Goal: Task Accomplishment & Management: Manage account settings

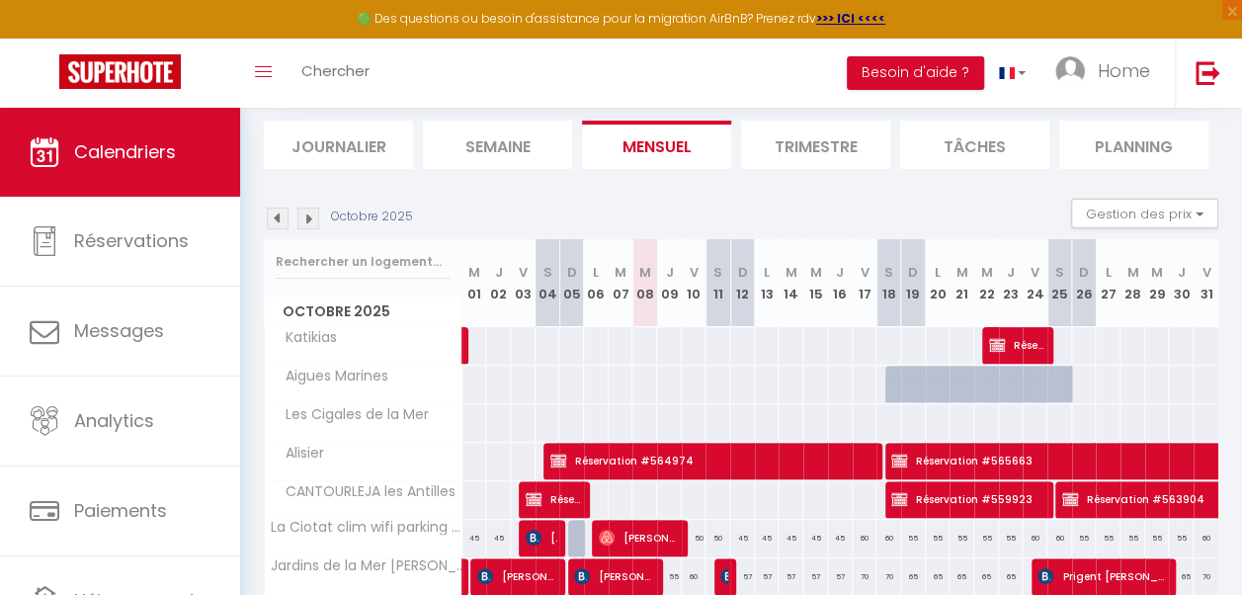
scroll to position [123, 0]
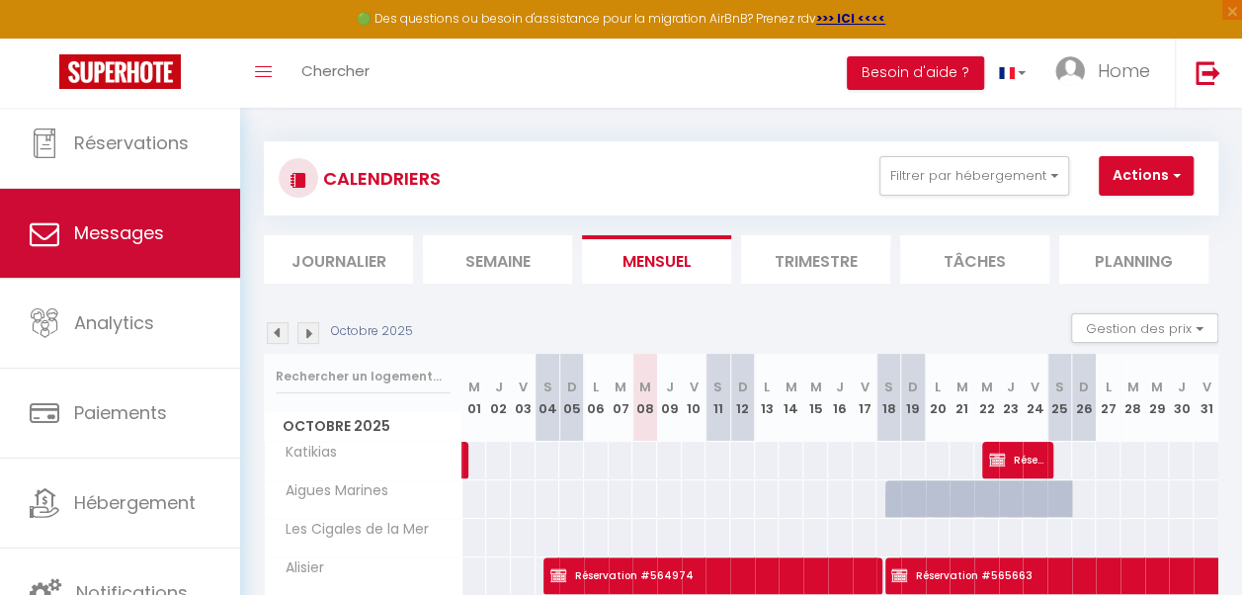
scroll to position [4, 0]
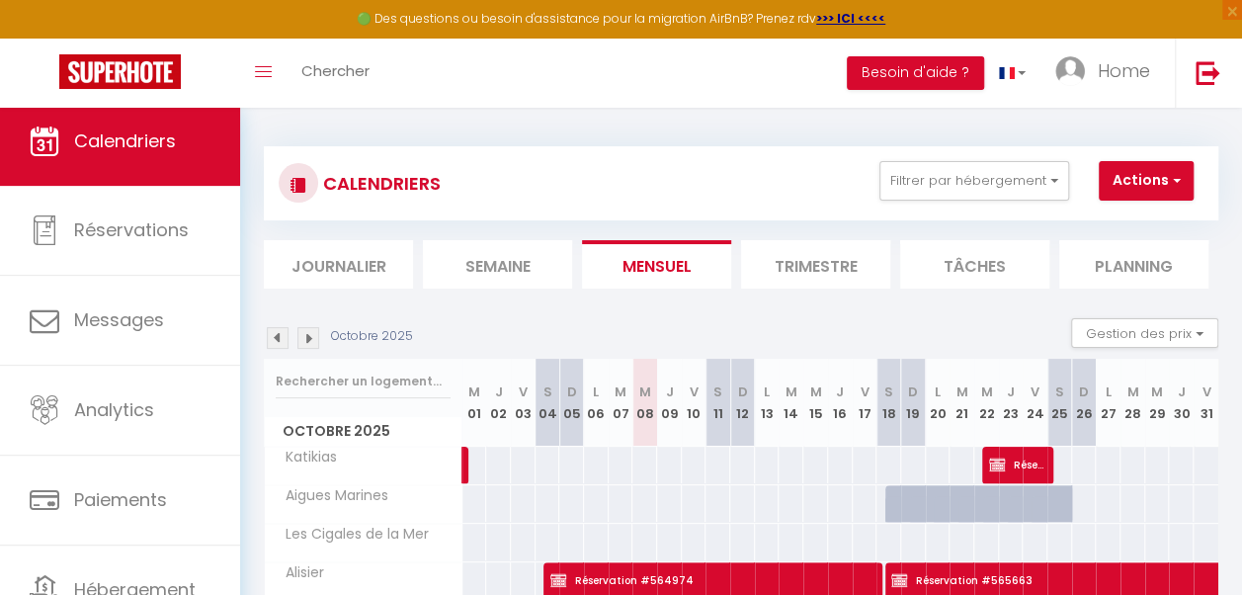
click at [164, 131] on span "Calendriers" at bounding box center [125, 140] width 102 height 25
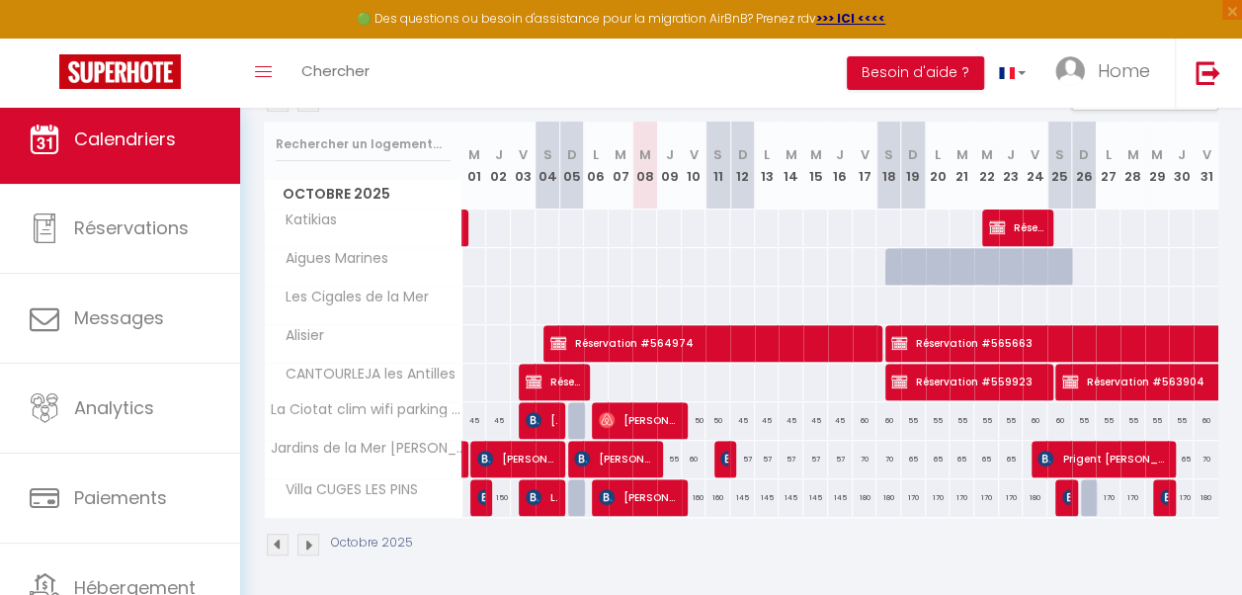
scroll to position [257, 0]
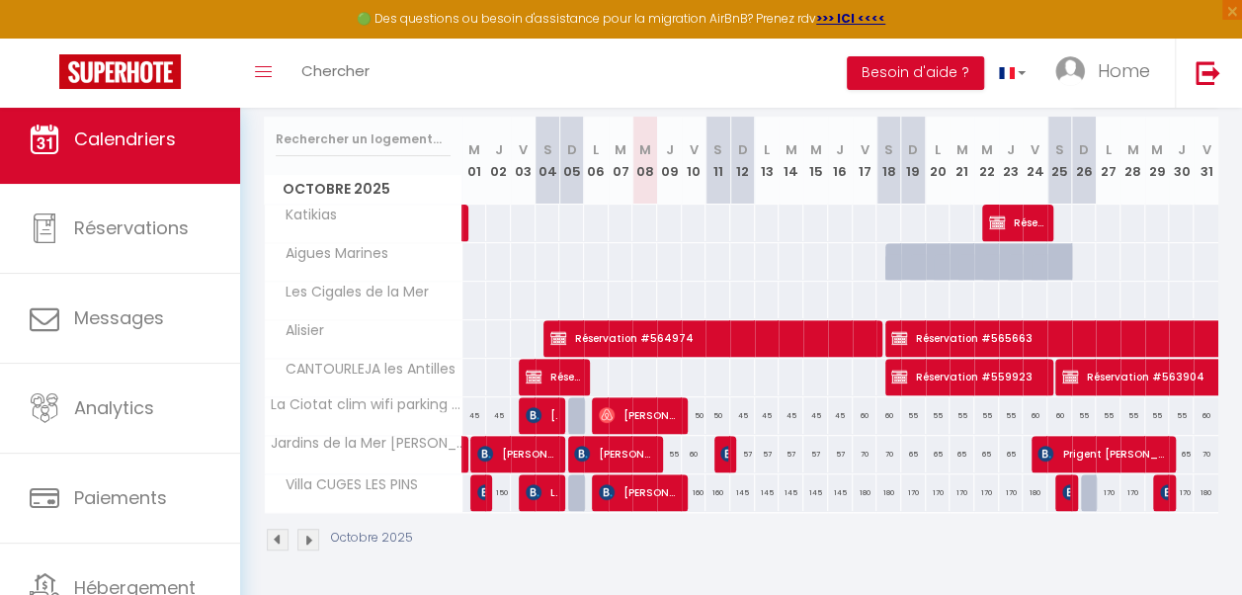
click at [858, 488] on div "180" at bounding box center [865, 492] width 25 height 37
type input "180"
type input "Ven 17 Octobre 2025"
type input "[DATE]"
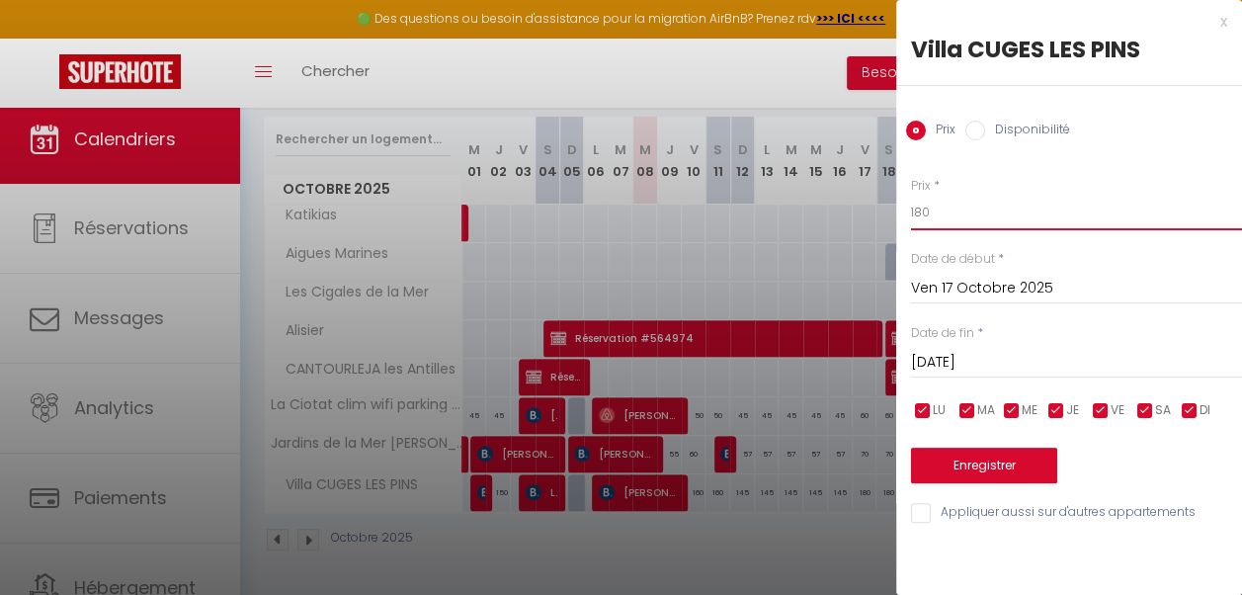
click at [920, 212] on input "180" at bounding box center [1076, 213] width 331 height 36
type input "170"
click at [1021, 363] on input "[DATE]" at bounding box center [1076, 363] width 331 height 26
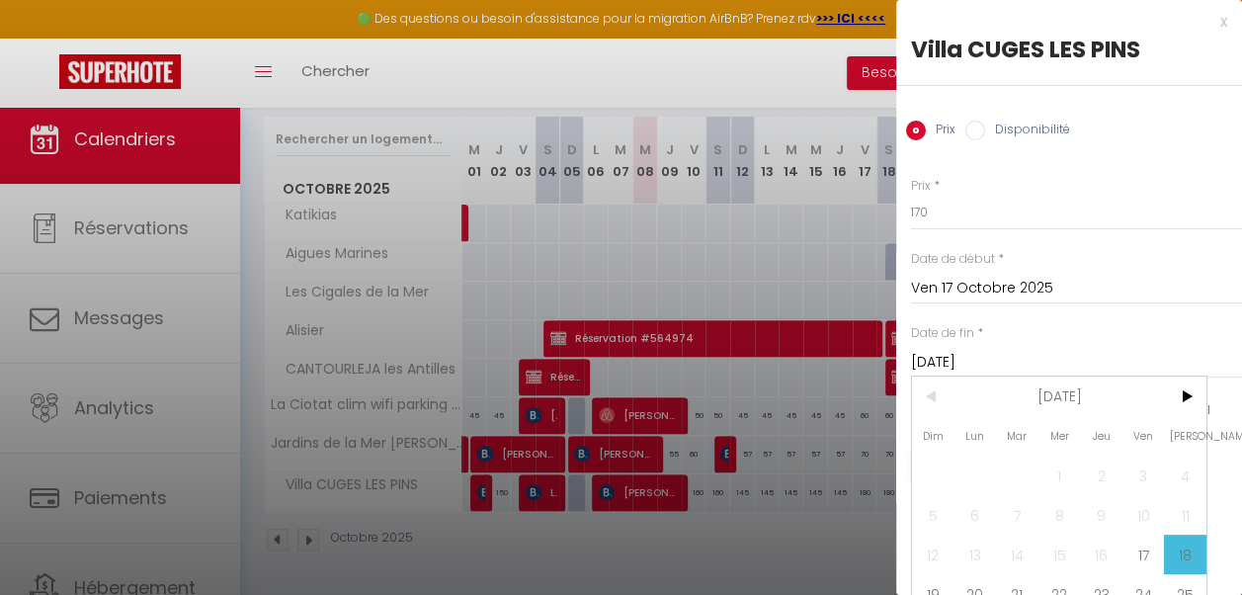
scroll to position [73, 0]
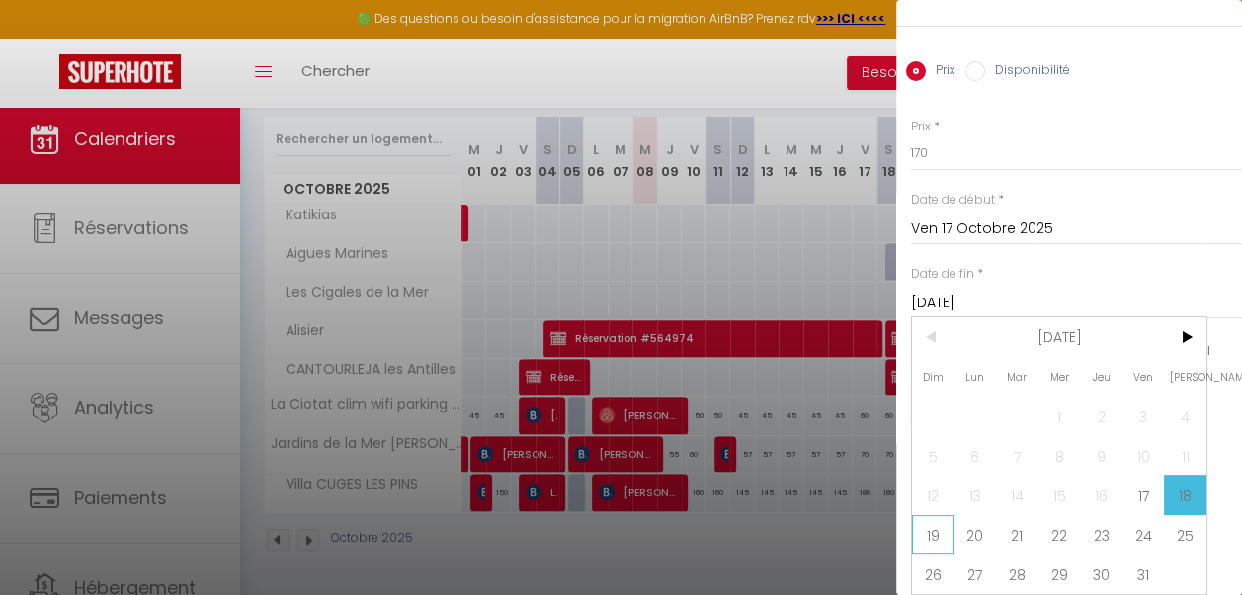
click at [934, 522] on span "19" at bounding box center [933, 535] width 42 height 40
type input "Dim 19 Octobre 2025"
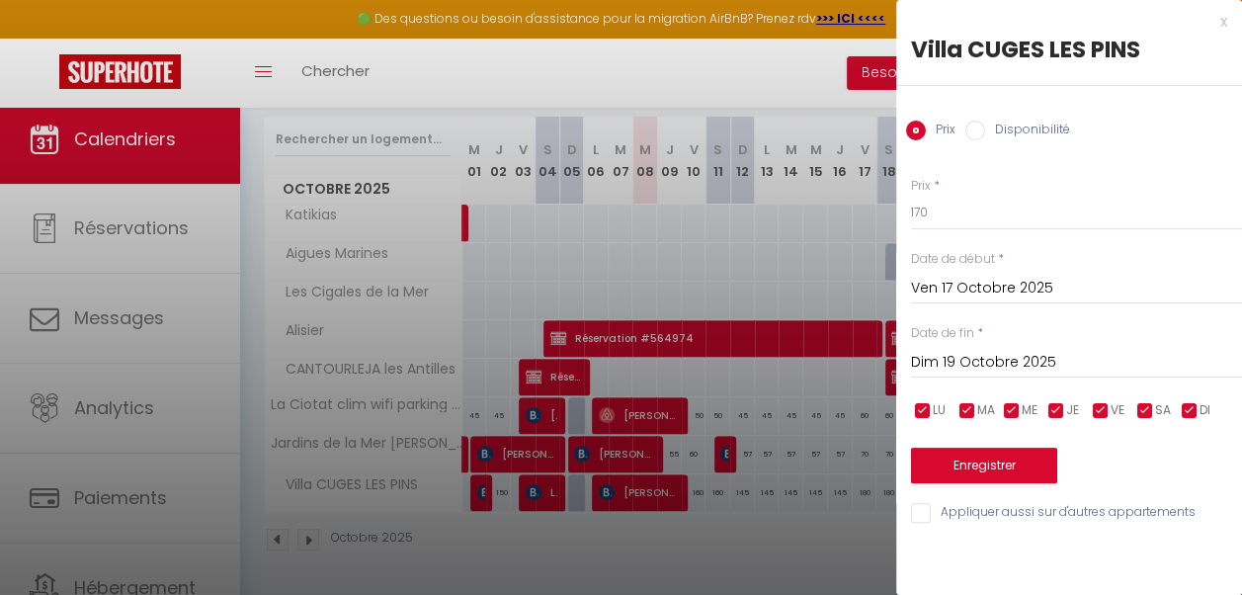
scroll to position [0, 0]
click at [1022, 452] on button "Enregistrer" at bounding box center [984, 466] width 146 height 36
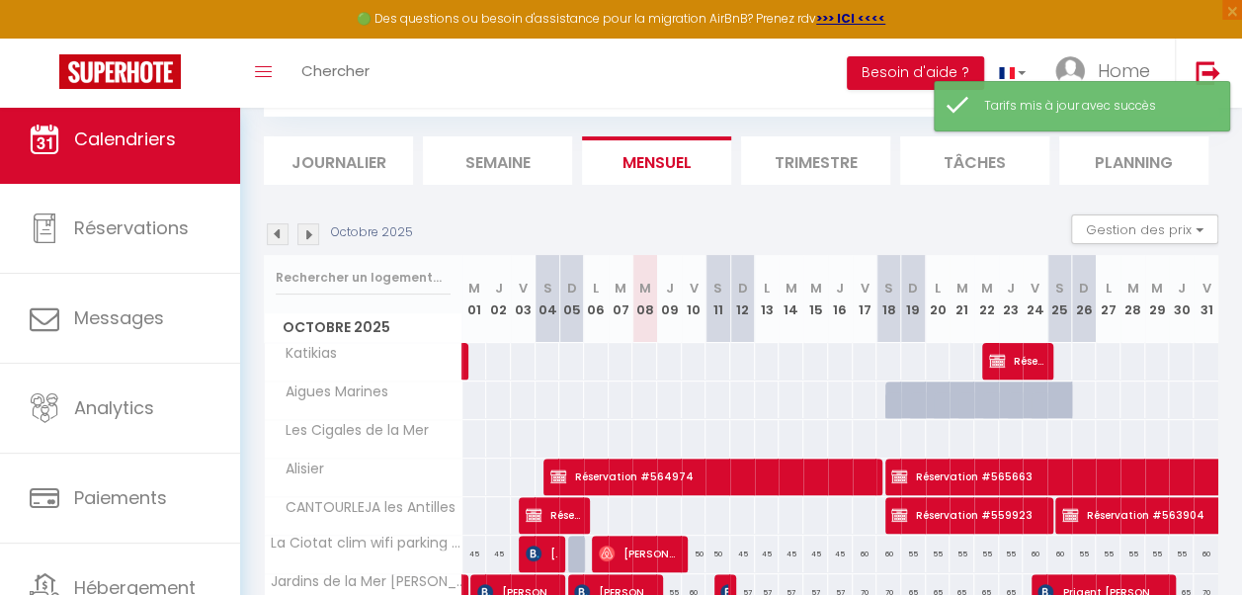
scroll to position [257, 0]
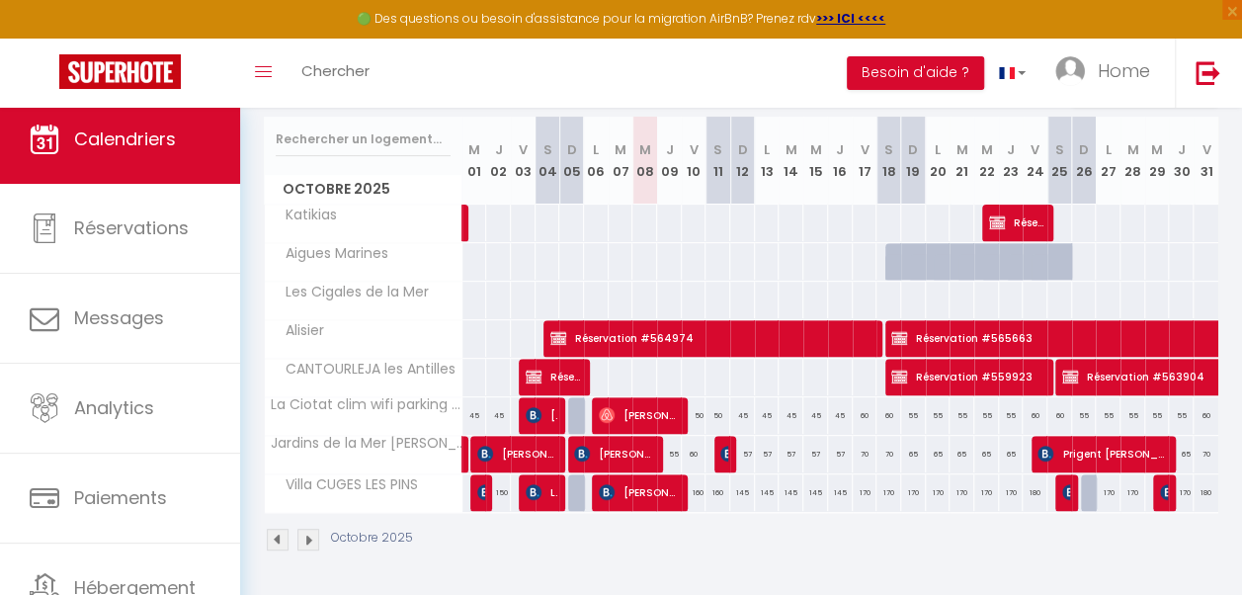
click at [901, 490] on div "170" at bounding box center [913, 492] width 25 height 37
type input "170"
type input "Dim 19 Octobre 2025"
type input "Lun 20 Octobre 2025"
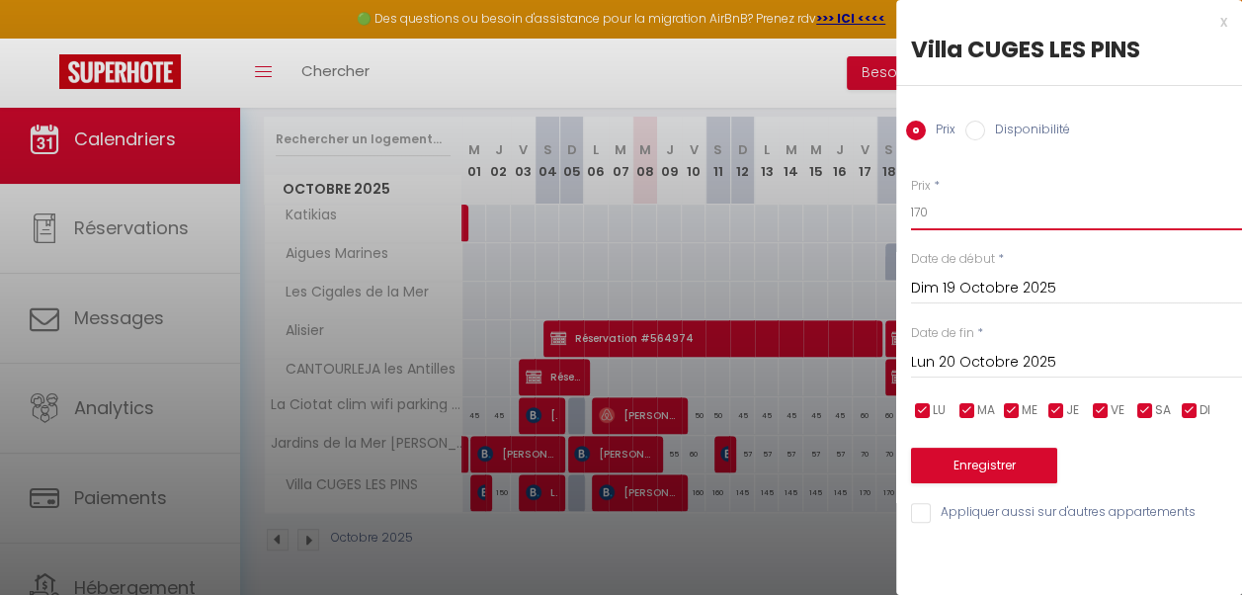
click at [939, 215] on input "170" at bounding box center [1076, 213] width 331 height 36
type input "160"
click at [980, 361] on input "Lun 20 Octobre 2025" at bounding box center [1076, 363] width 331 height 26
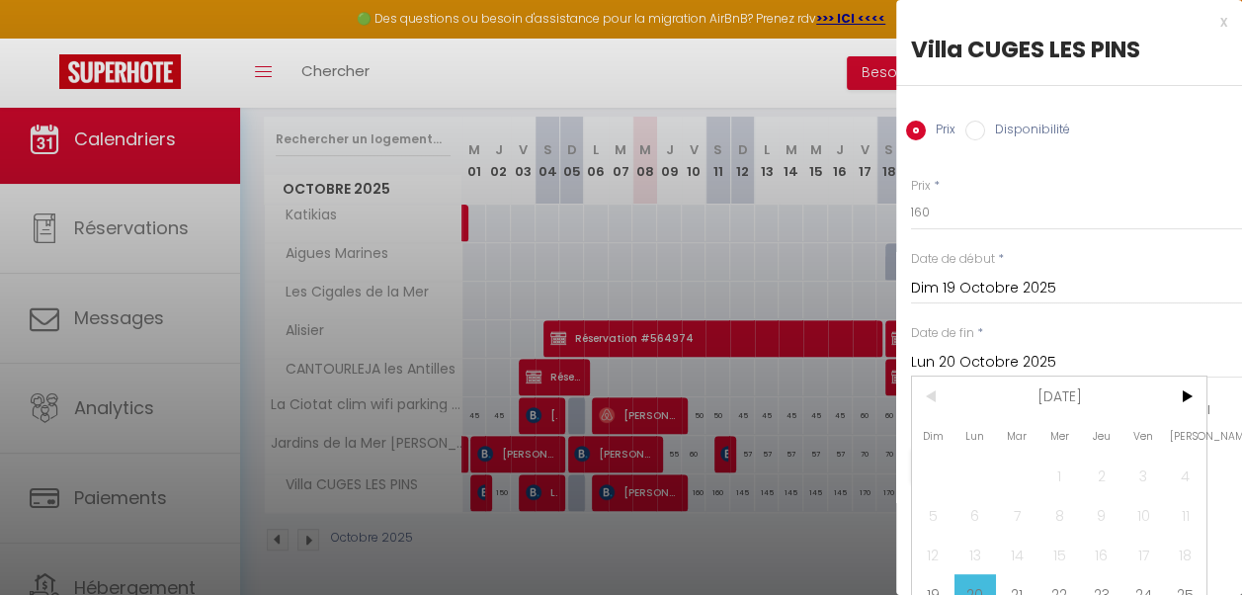
scroll to position [73, 0]
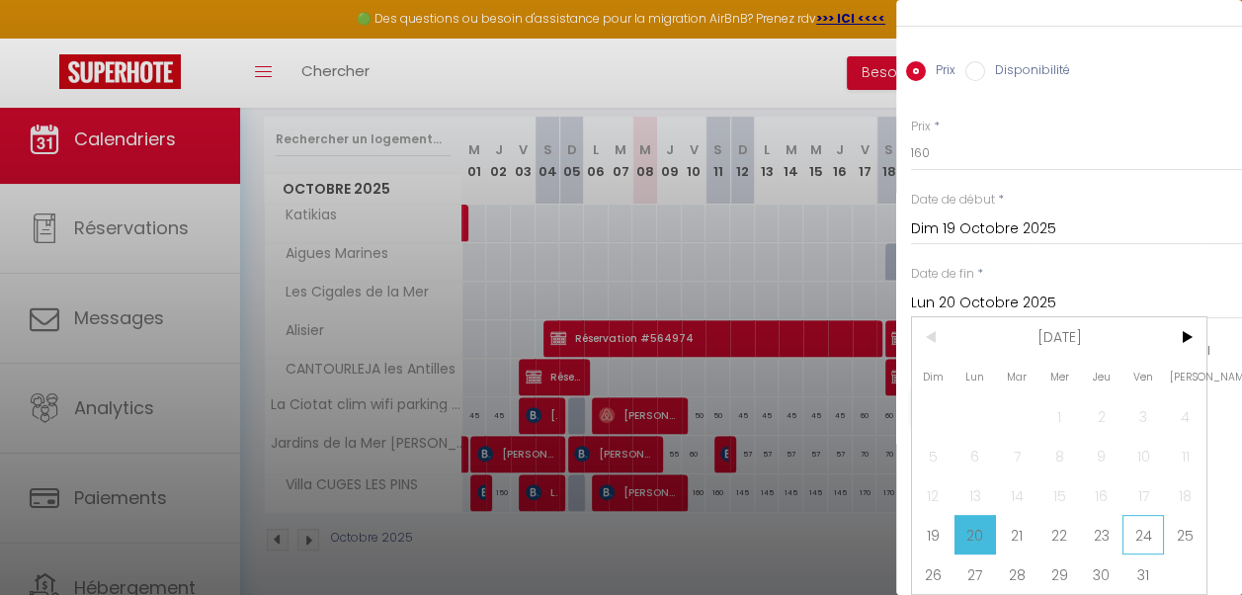
click at [1143, 520] on span "24" at bounding box center [1144, 535] width 42 height 40
type input "Ven 24 Octobre 2025"
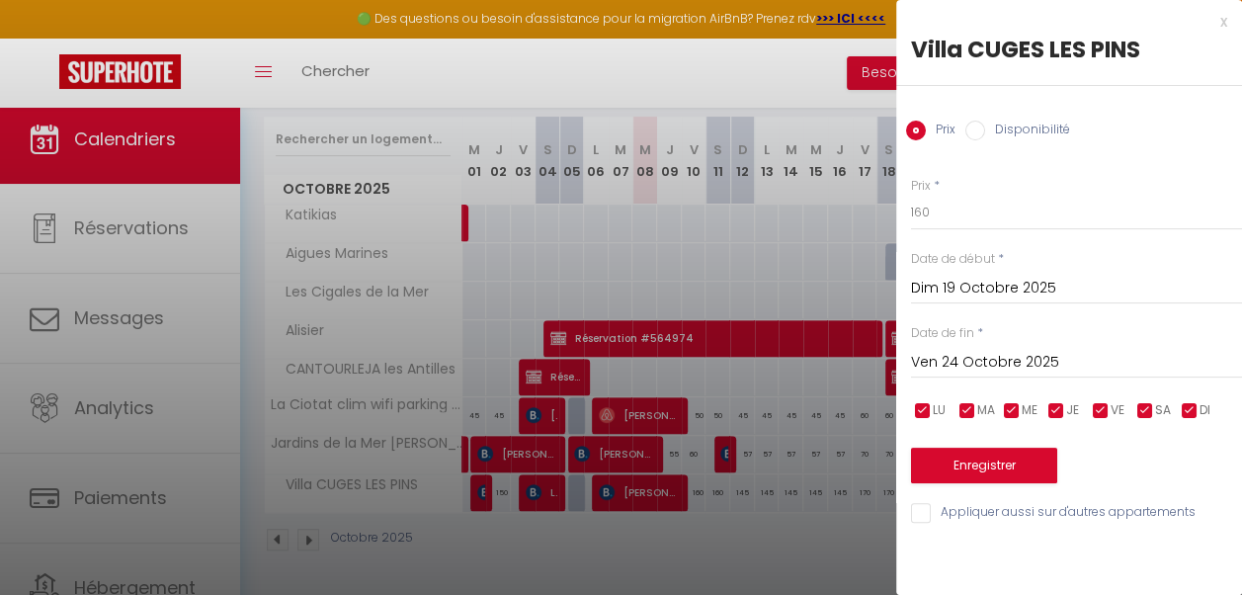
scroll to position [0, 0]
click at [1009, 458] on button "Enregistrer" at bounding box center [984, 466] width 146 height 36
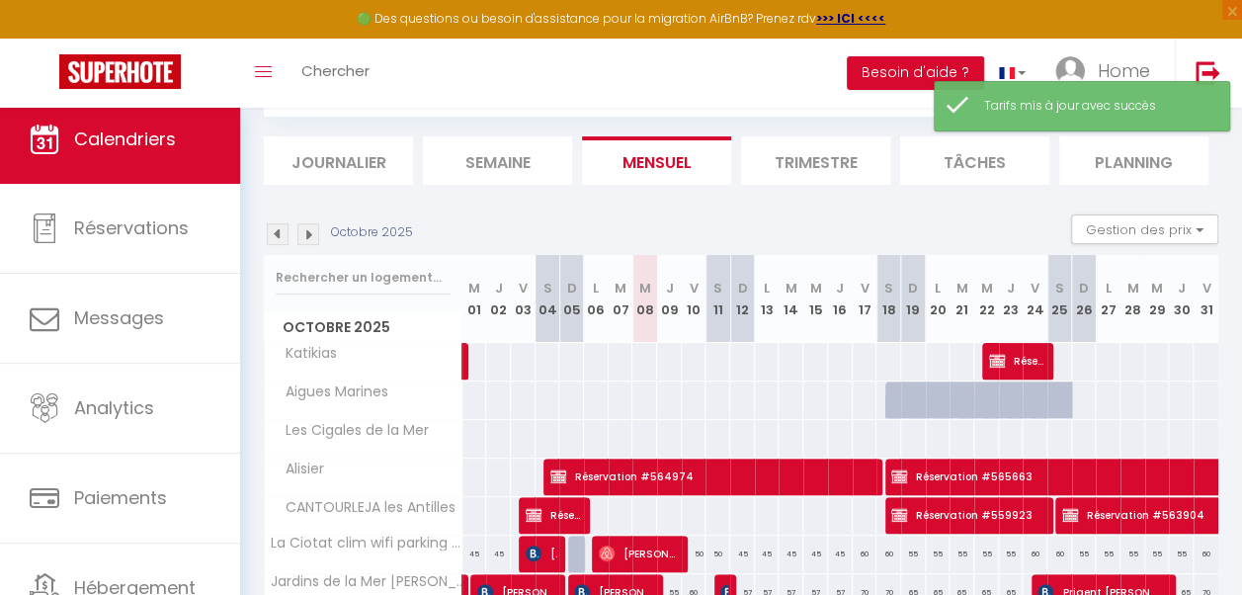
scroll to position [257, 0]
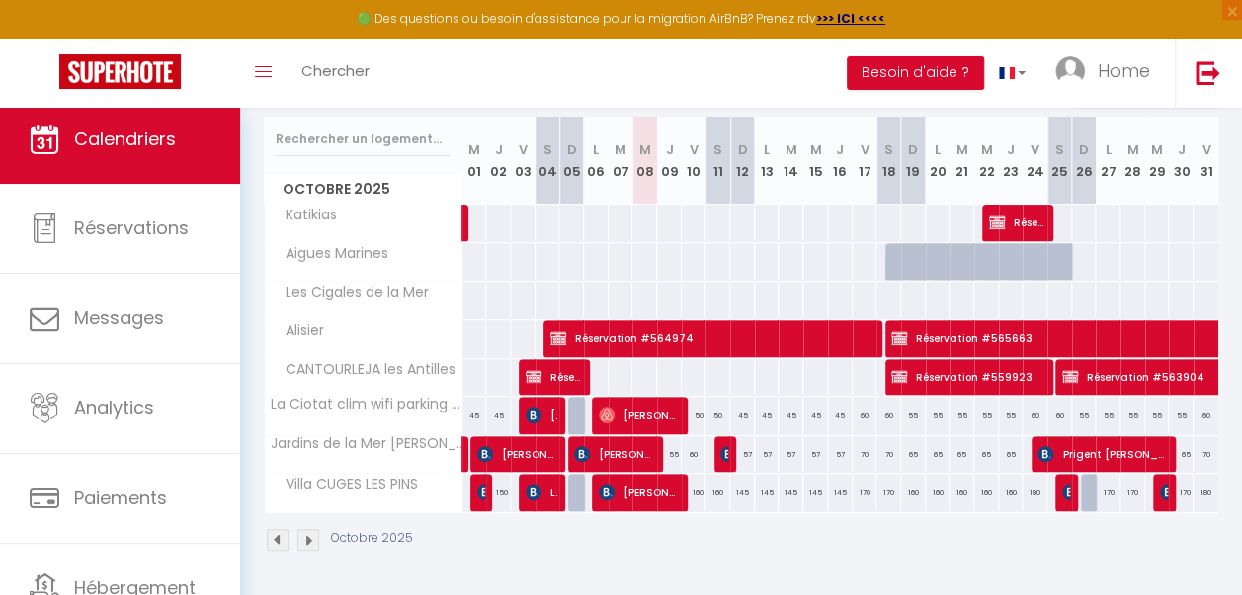
click at [1023, 487] on div "180" at bounding box center [1035, 492] width 25 height 37
type input "180"
type input "Ven 24 Octobre 2025"
type input "[DATE]"
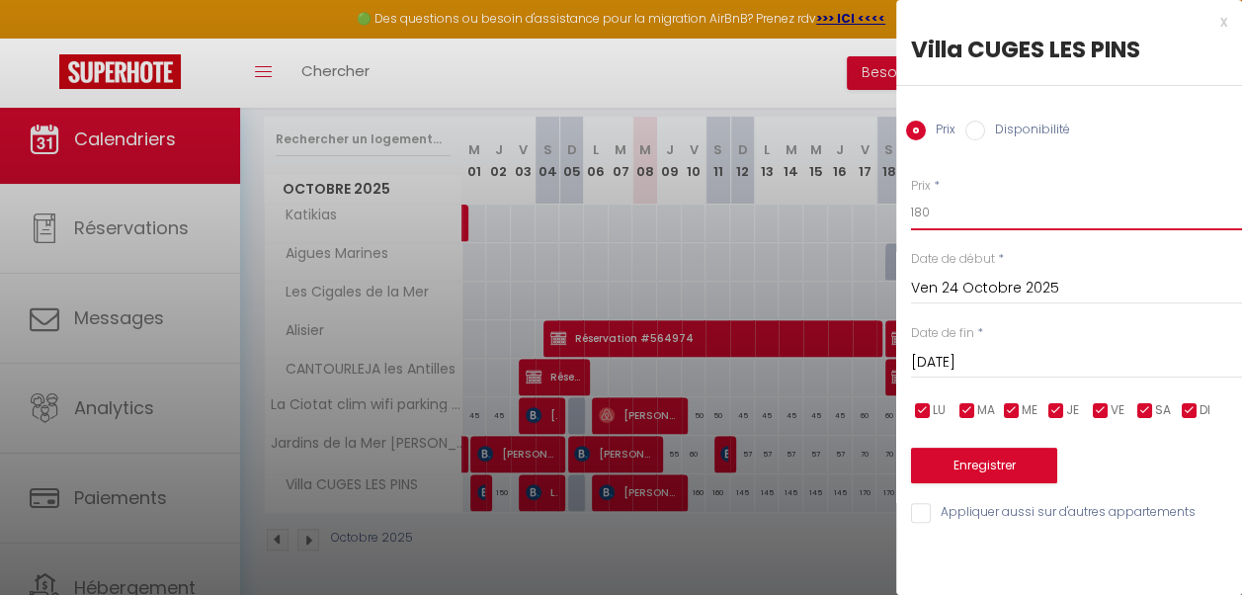
click at [923, 207] on input "180" at bounding box center [1076, 213] width 331 height 36
type input "170"
click at [986, 458] on button "Enregistrer" at bounding box center [984, 466] width 146 height 36
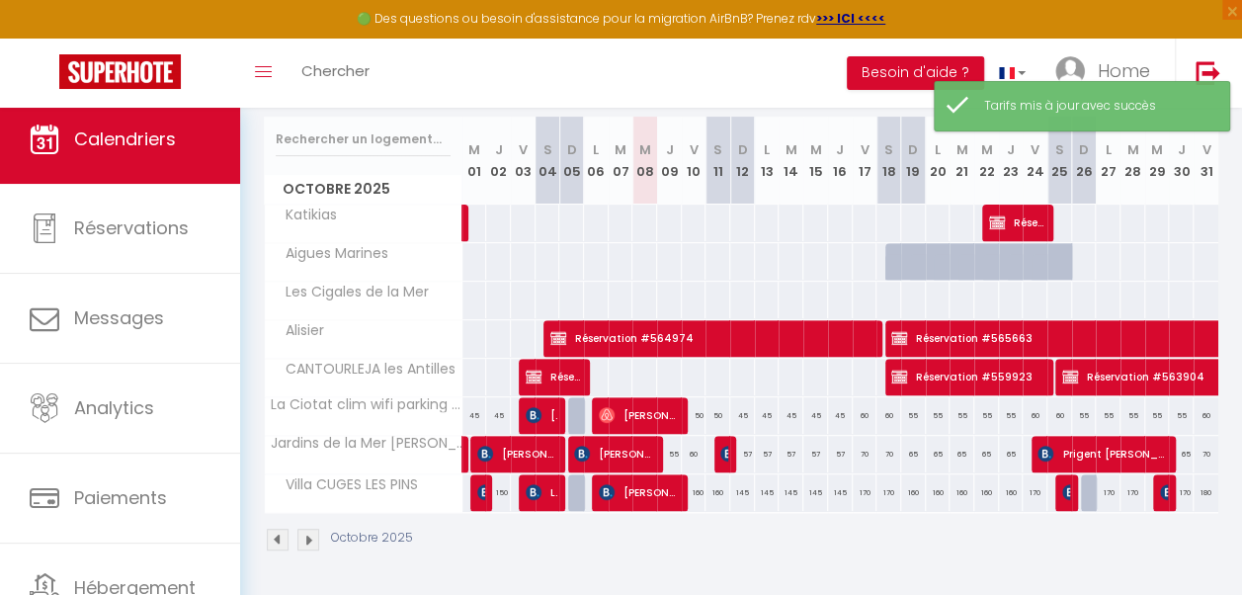
click at [1096, 488] on div "170" at bounding box center [1108, 492] width 25 height 37
type input "170"
type input "Lun 27 Octobre 2025"
type input "[DATE]"
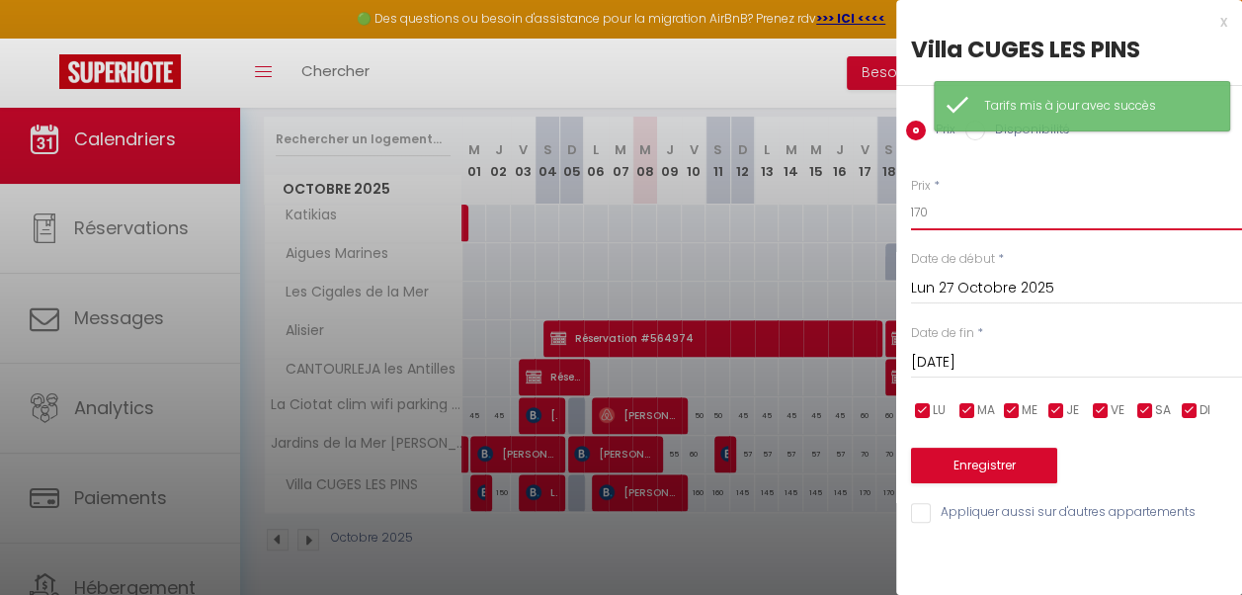
click at [924, 208] on input "170" at bounding box center [1076, 213] width 331 height 36
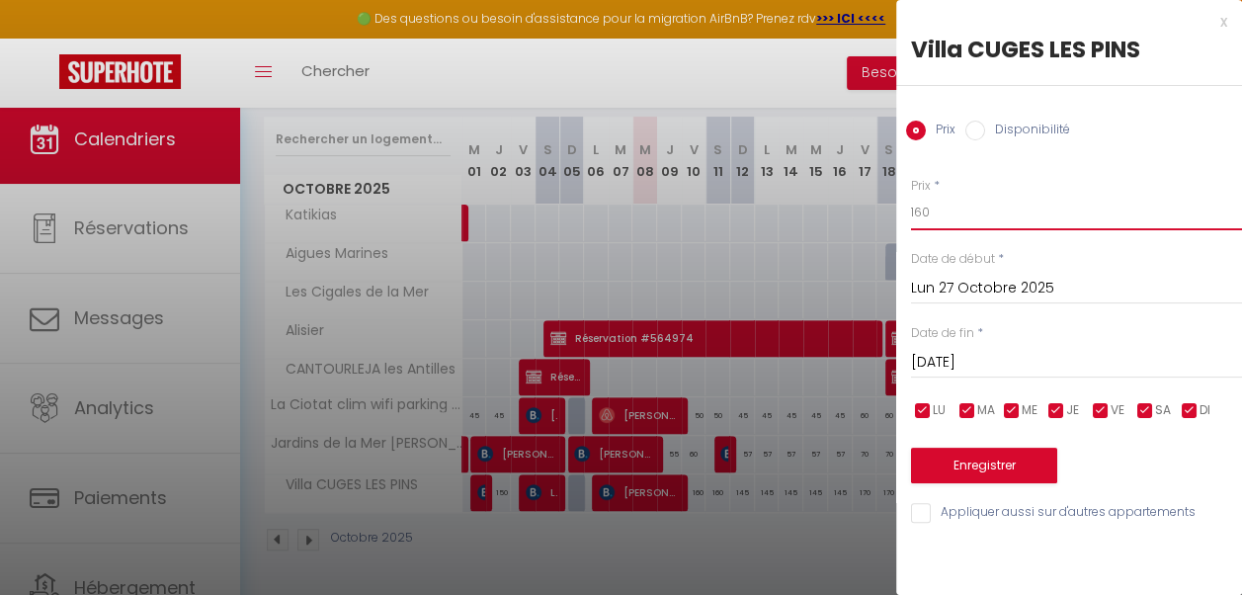
type input "160"
click at [1001, 367] on input "[DATE]" at bounding box center [1076, 363] width 331 height 26
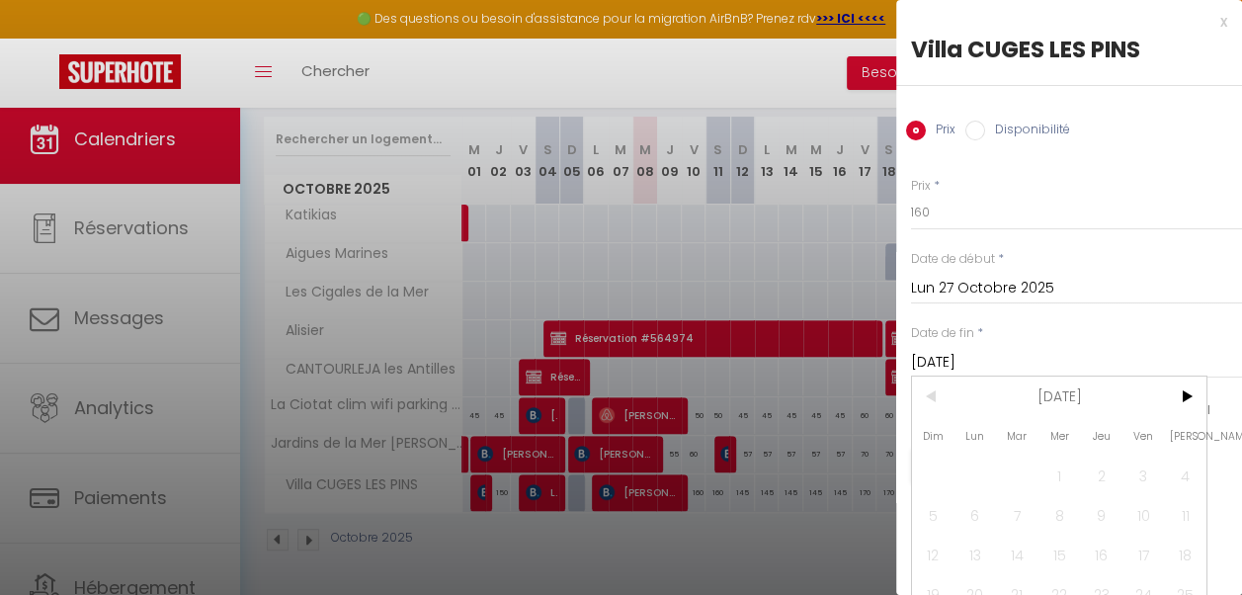
scroll to position [73, 0]
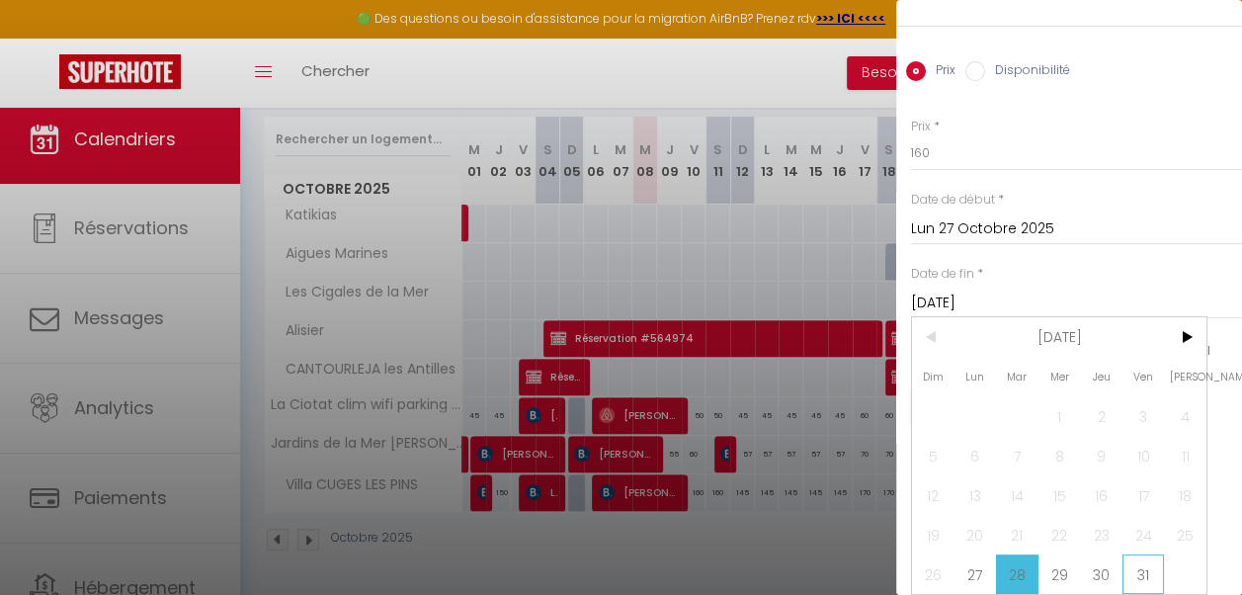
click at [1148, 563] on span "31" at bounding box center [1144, 574] width 42 height 40
type input "Ven 31 Octobre 2025"
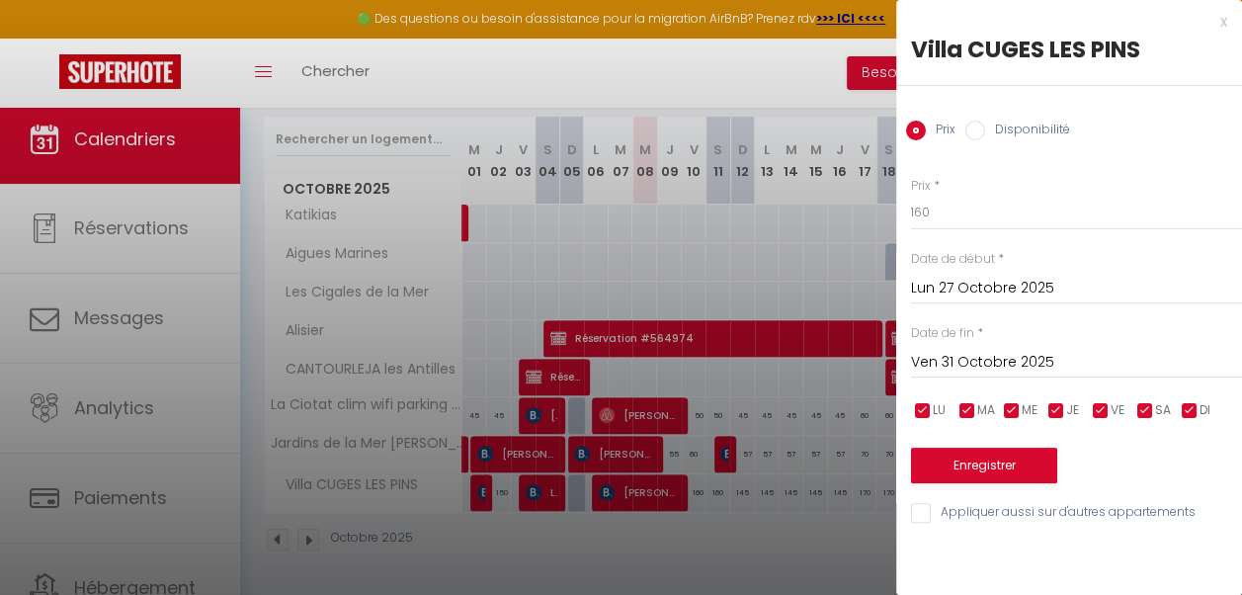
scroll to position [0, 0]
click at [998, 462] on button "Enregistrer" at bounding box center [984, 466] width 146 height 36
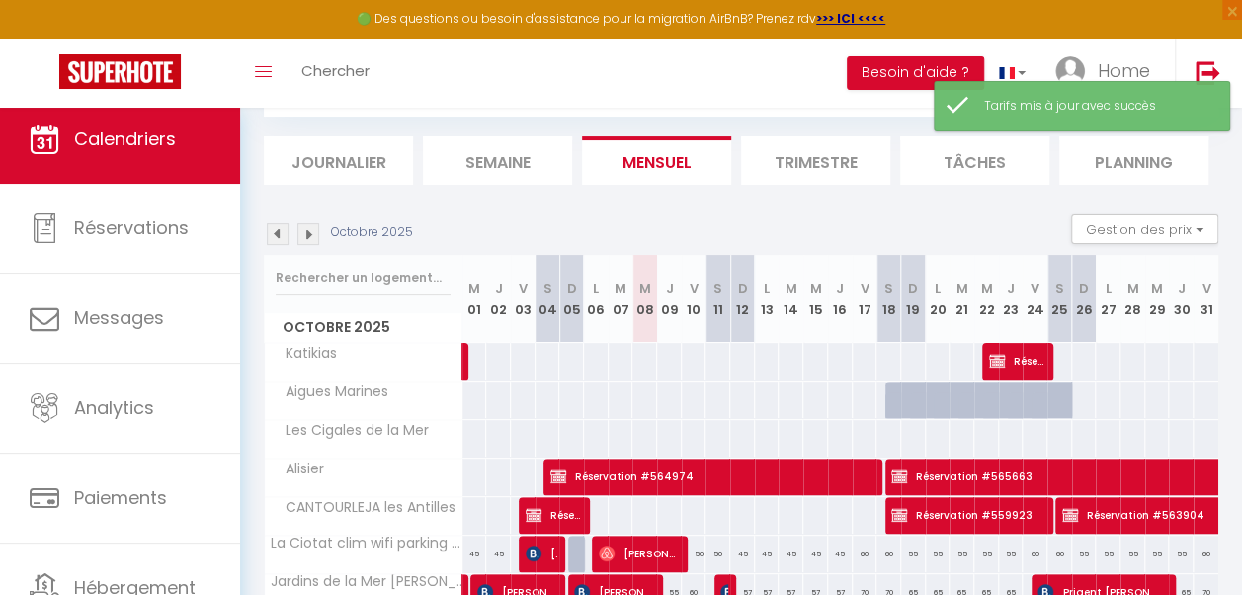
scroll to position [257, 0]
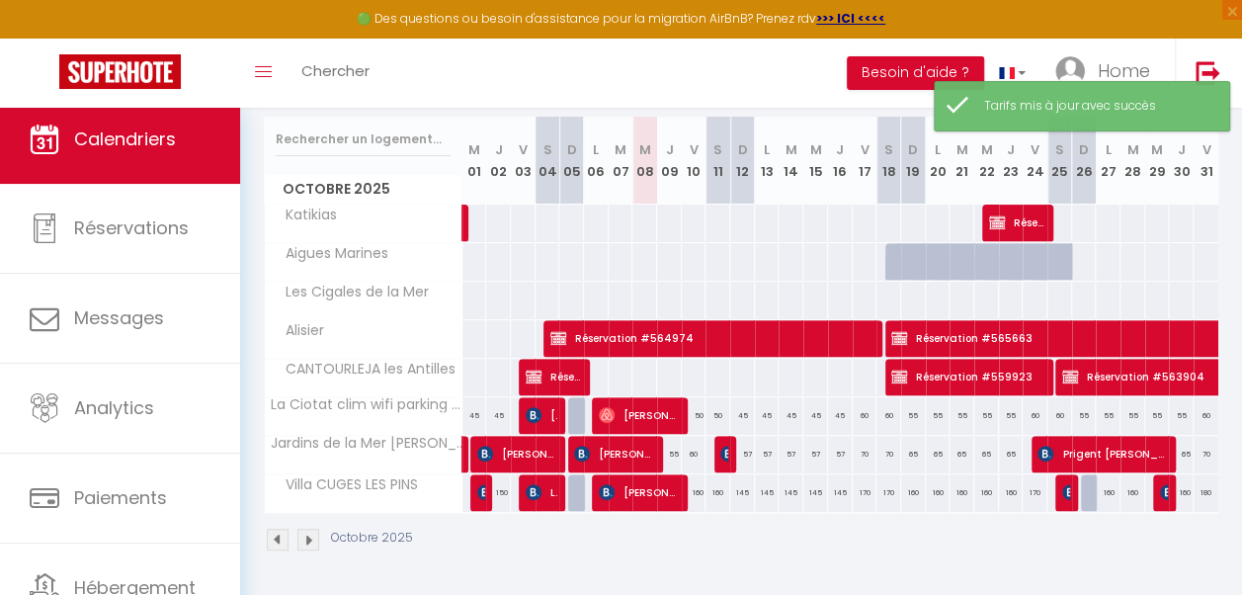
click at [1194, 486] on div "180" at bounding box center [1206, 492] width 25 height 37
type input "180"
type input "Ven 31 Octobre 2025"
type input "[DATE]"
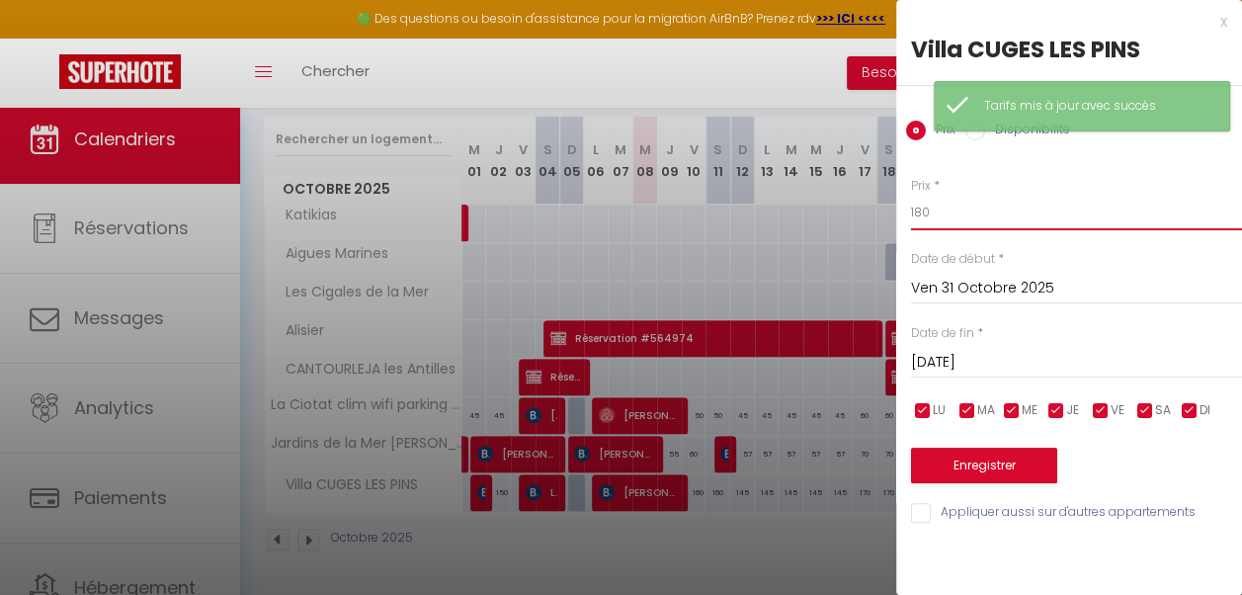
click at [923, 208] on input "180" at bounding box center [1076, 213] width 331 height 36
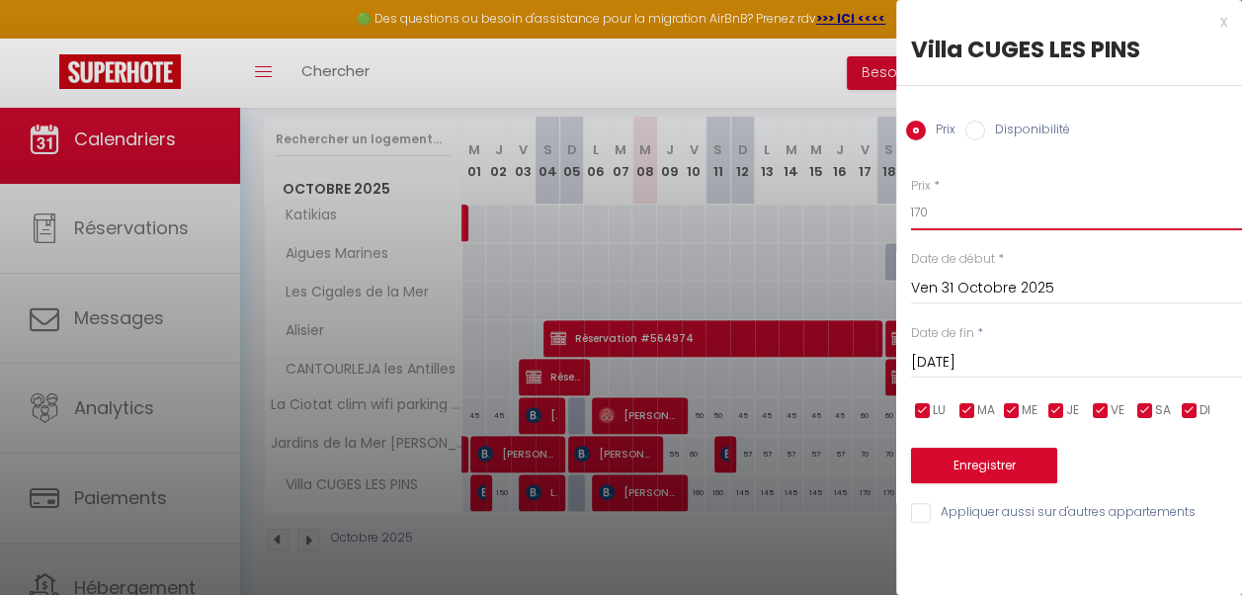
type input "170"
click at [980, 356] on input "[DATE]" at bounding box center [1076, 363] width 331 height 26
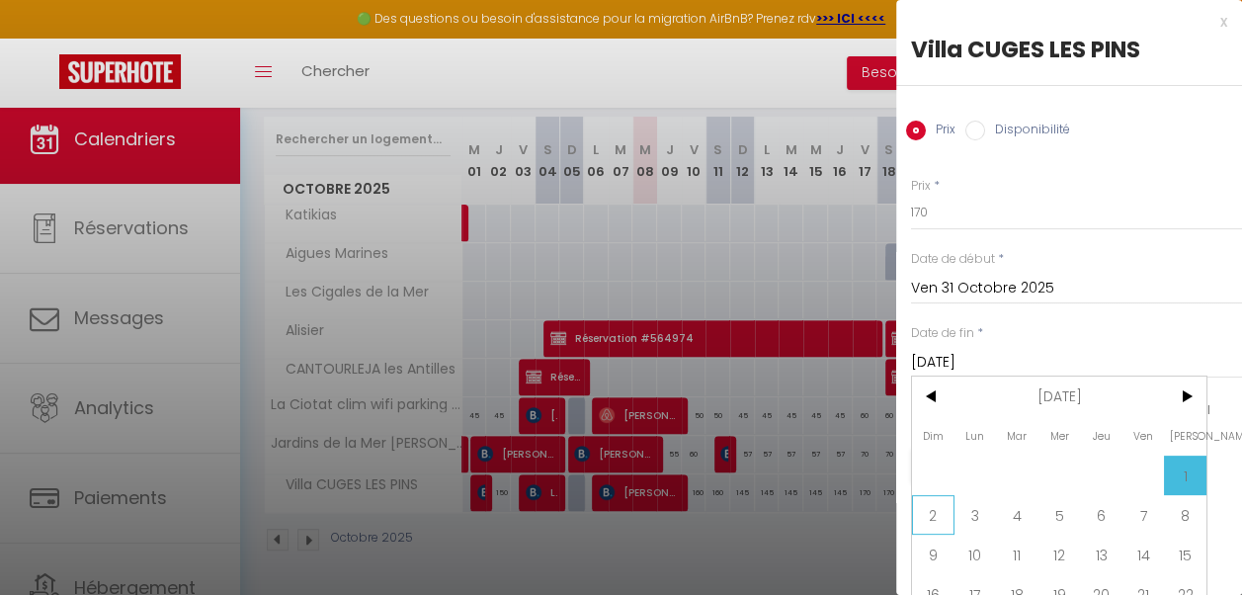
click at [929, 502] on span "2" at bounding box center [933, 515] width 42 height 40
type input "Dim 02 Novembre 2025"
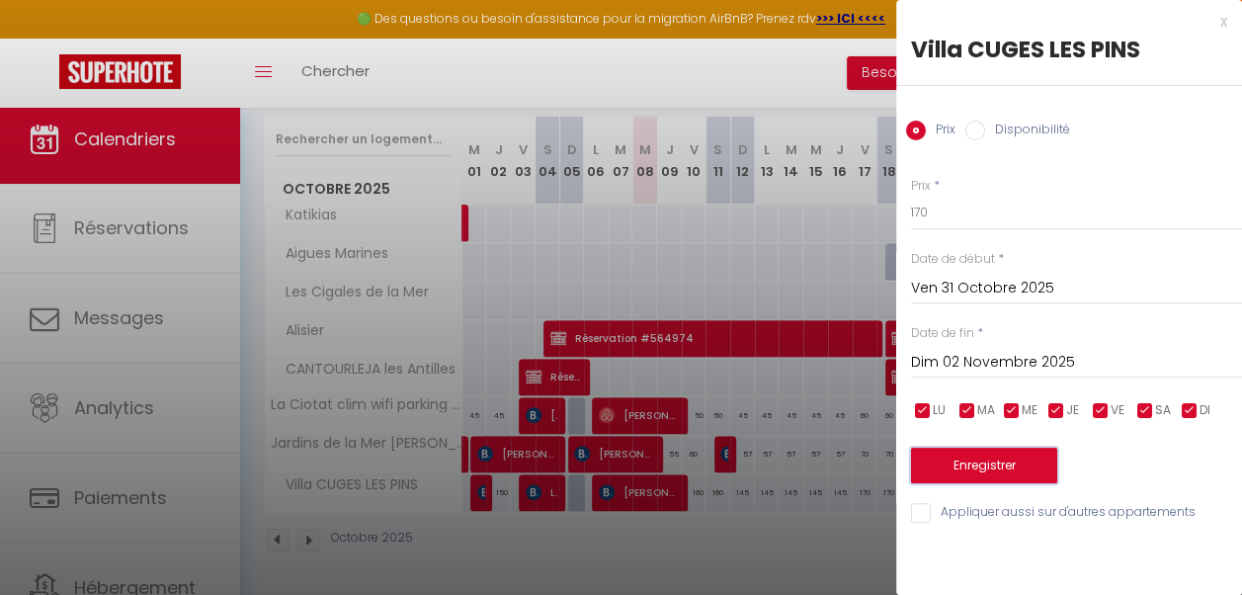
click at [1004, 466] on button "Enregistrer" at bounding box center [984, 466] width 146 height 36
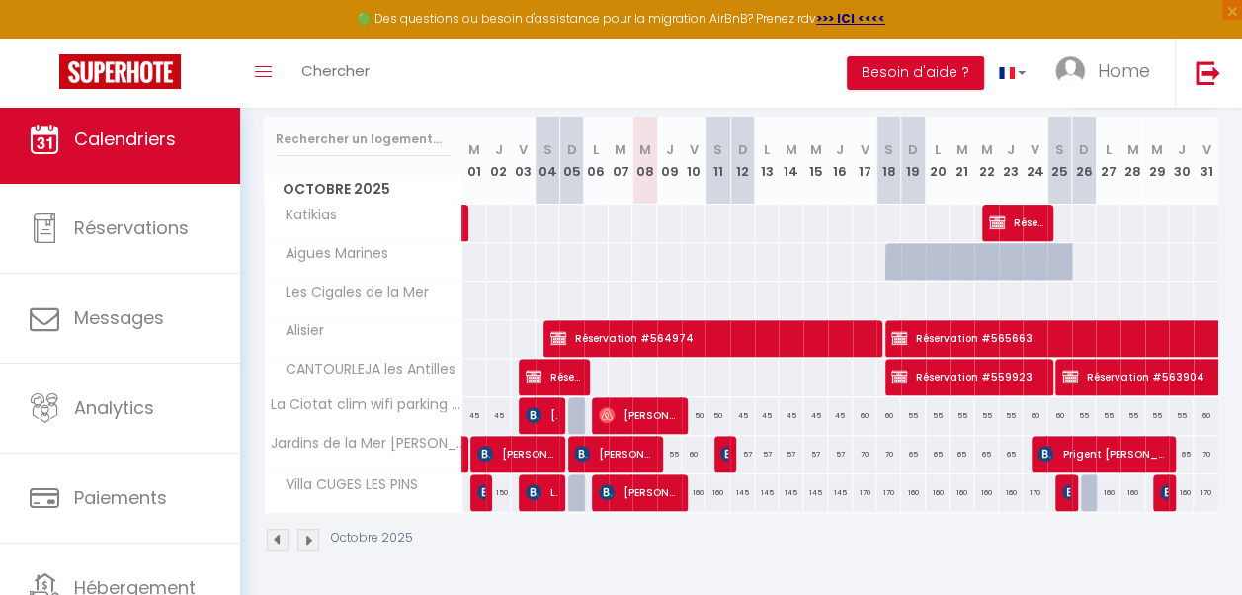
click at [736, 489] on div "145" at bounding box center [742, 492] width 25 height 37
type input "145"
type input "Dim 12 Octobre 2025"
type input "Lun 13 Octobre 2025"
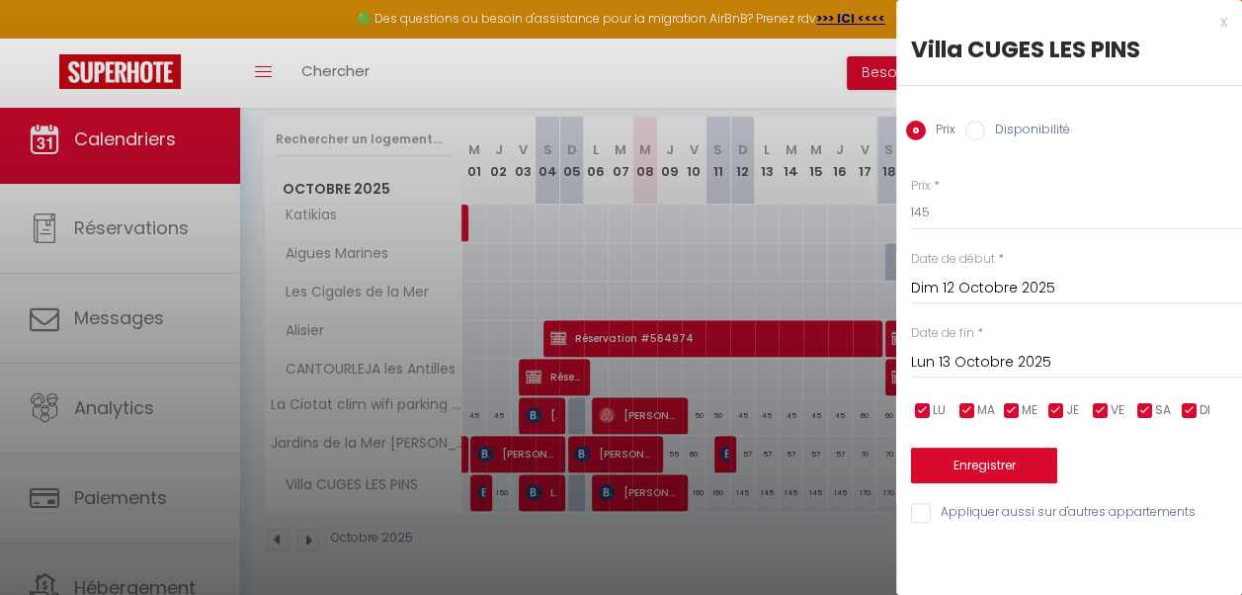
click at [749, 520] on div at bounding box center [621, 297] width 1242 height 595
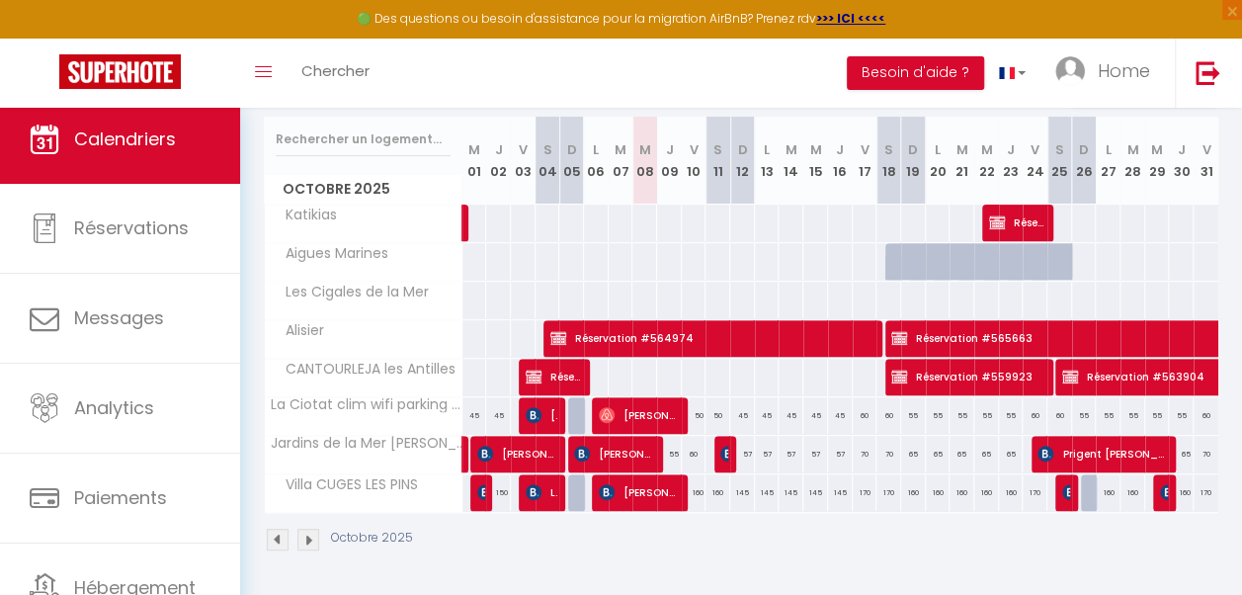
click at [712, 490] on div "160" at bounding box center [718, 492] width 25 height 37
type input "160"
type input "[DATE]"
type input "Dim 12 Octobre 2025"
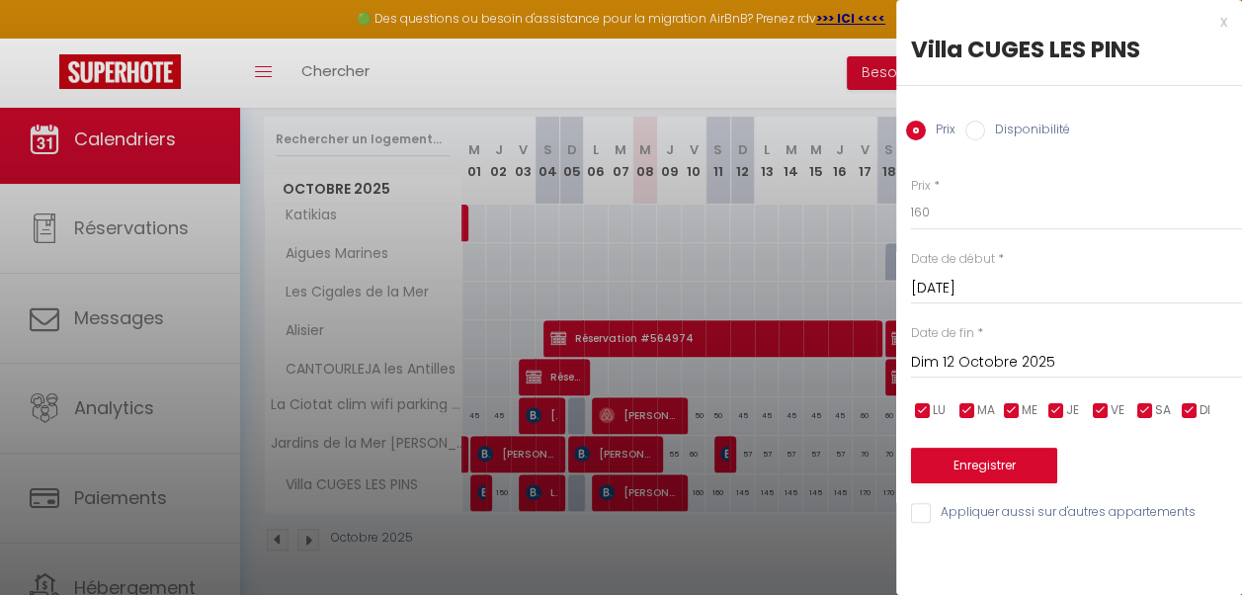
click at [688, 490] on div at bounding box center [621, 297] width 1242 height 595
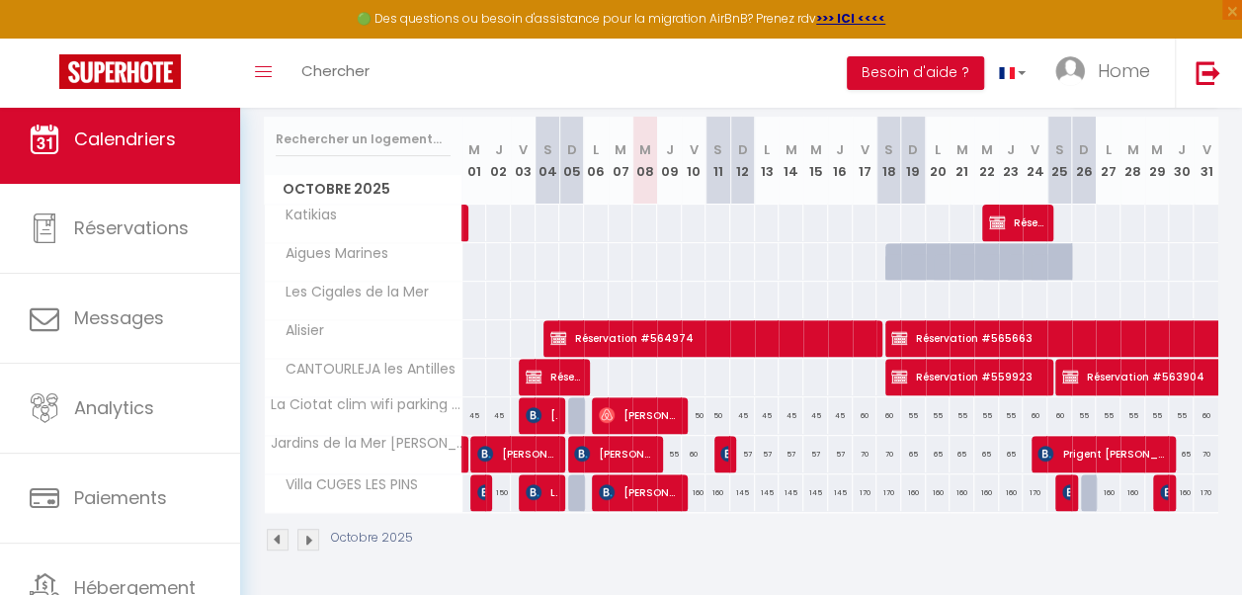
click at [692, 486] on div "160" at bounding box center [694, 492] width 25 height 37
type input "160"
type input "Ven 10 Octobre 2025"
type input "[DATE]"
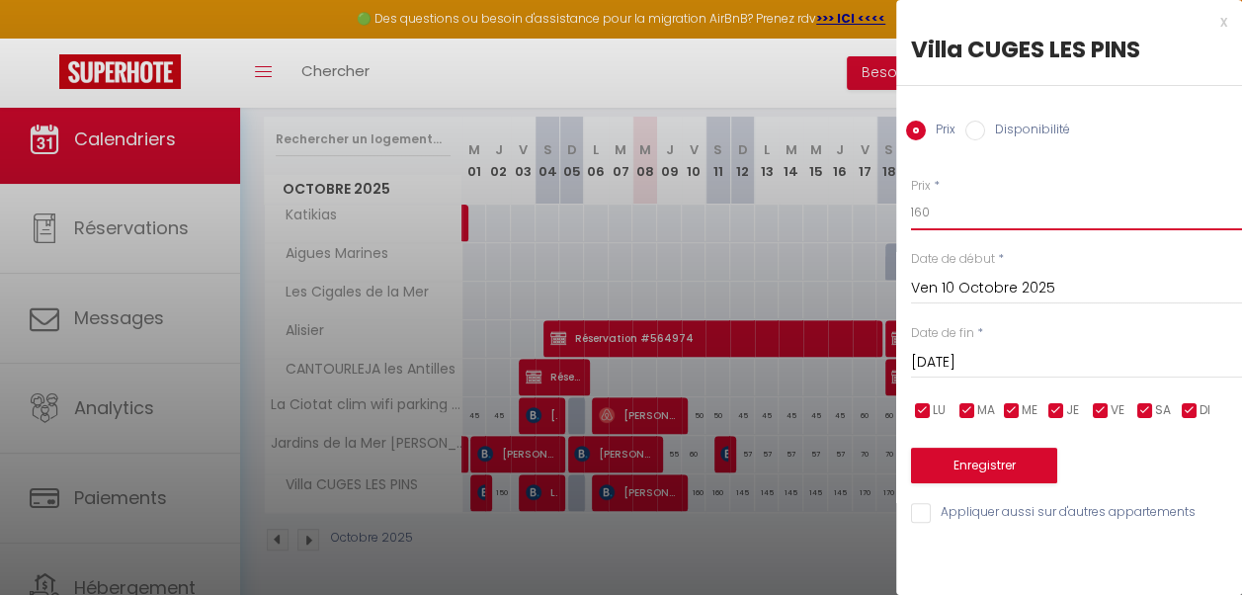
click at [950, 215] on input "160" at bounding box center [1076, 213] width 331 height 36
type input "150"
click at [979, 359] on input "[DATE]" at bounding box center [1076, 363] width 331 height 26
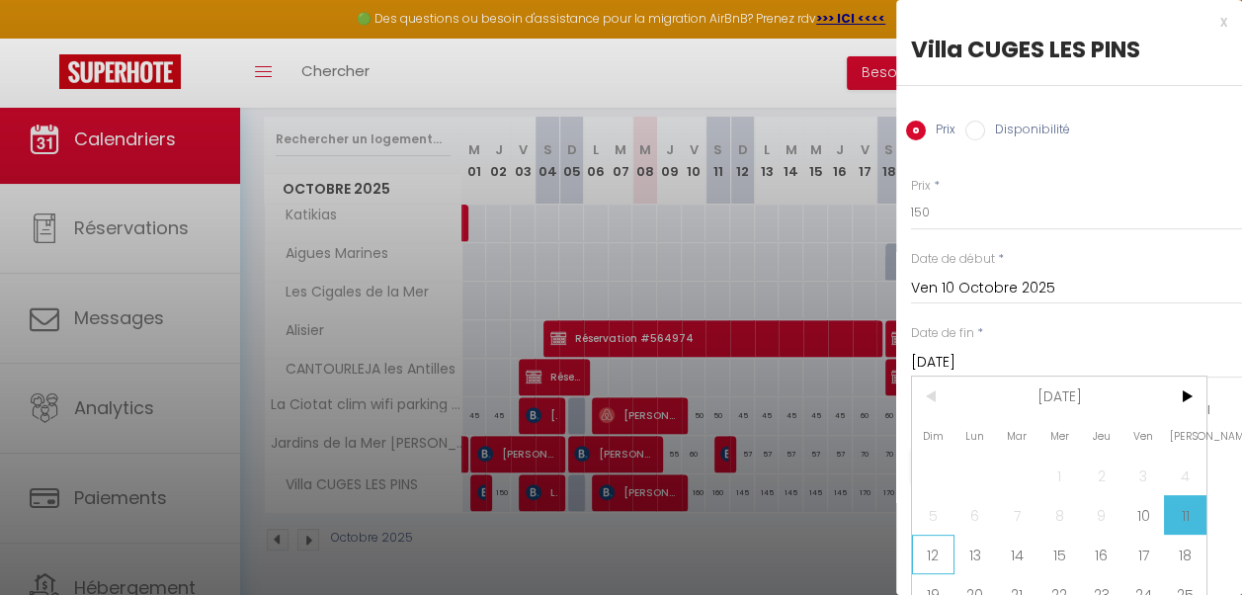
click at [933, 554] on span "12" at bounding box center [933, 555] width 42 height 40
type input "Dim 12 Octobre 2025"
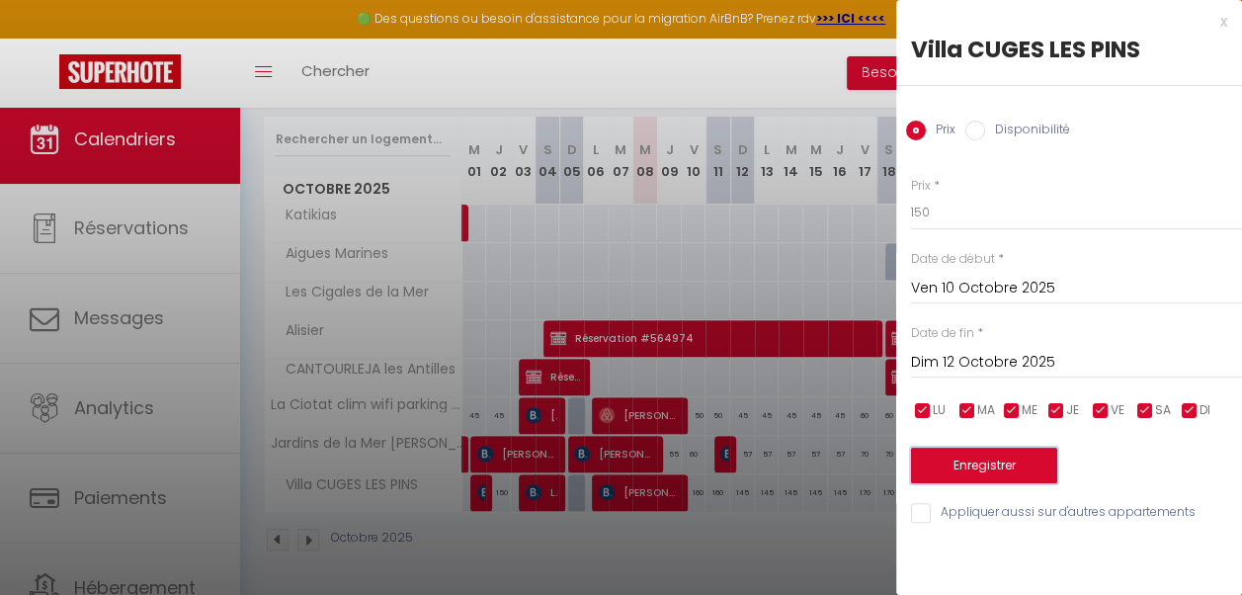
click at [990, 458] on button "Enregistrer" at bounding box center [984, 466] width 146 height 36
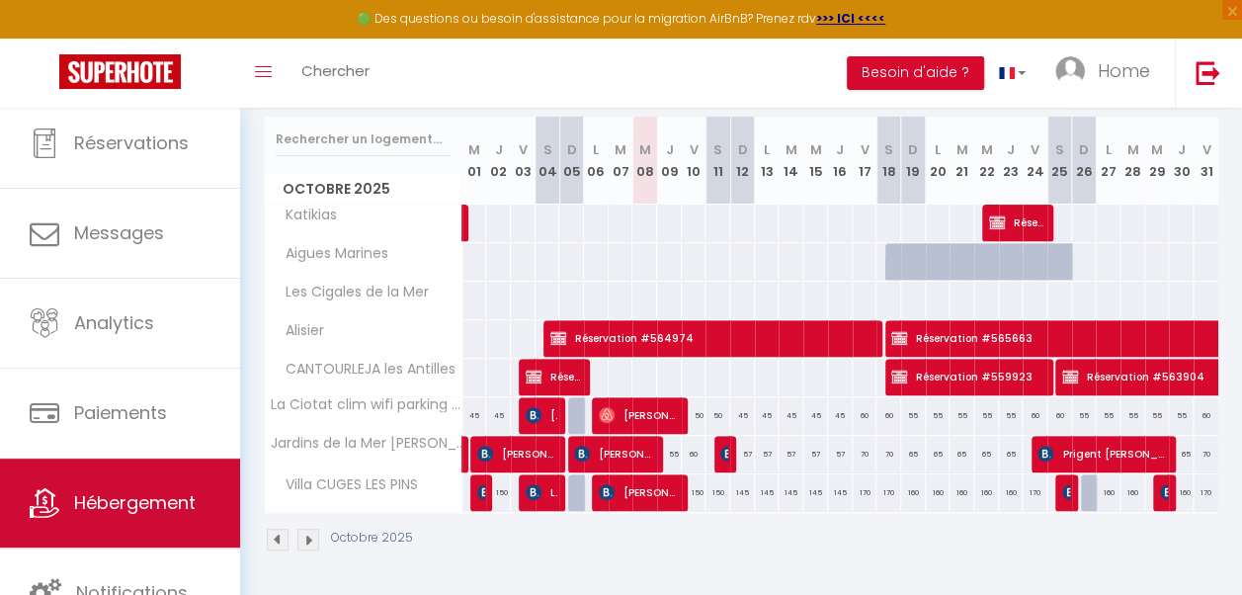
click at [141, 493] on span "Hébergement" at bounding box center [135, 502] width 122 height 25
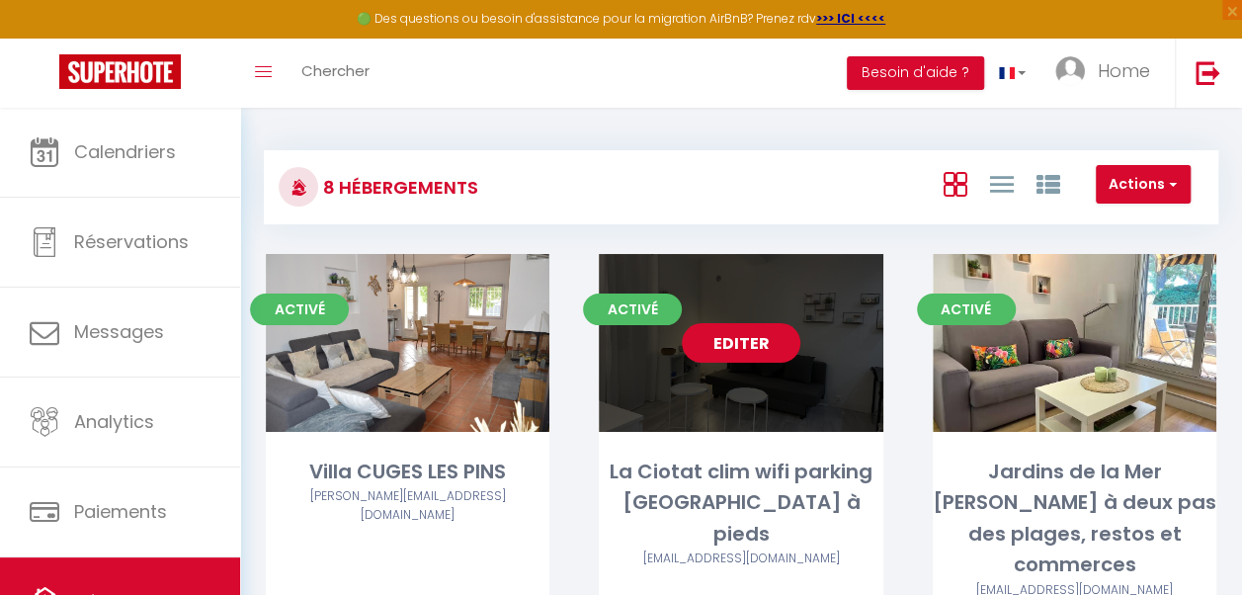
click at [743, 338] on link "Editer" at bounding box center [741, 343] width 119 height 40
select select "3"
select select "2"
select select "1"
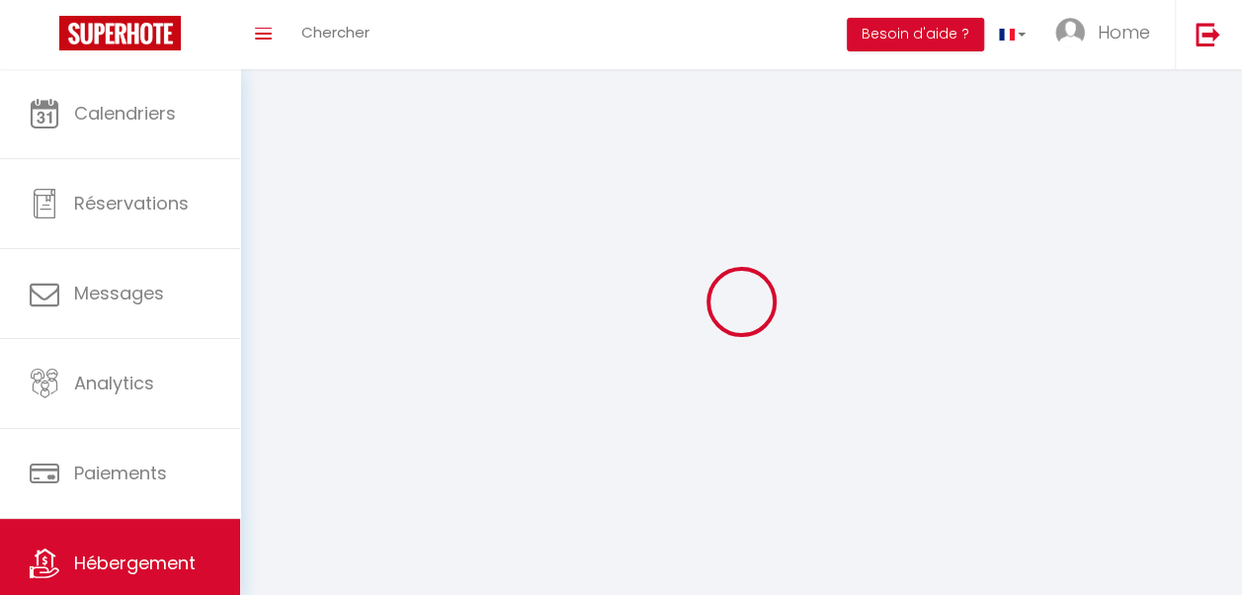
select select
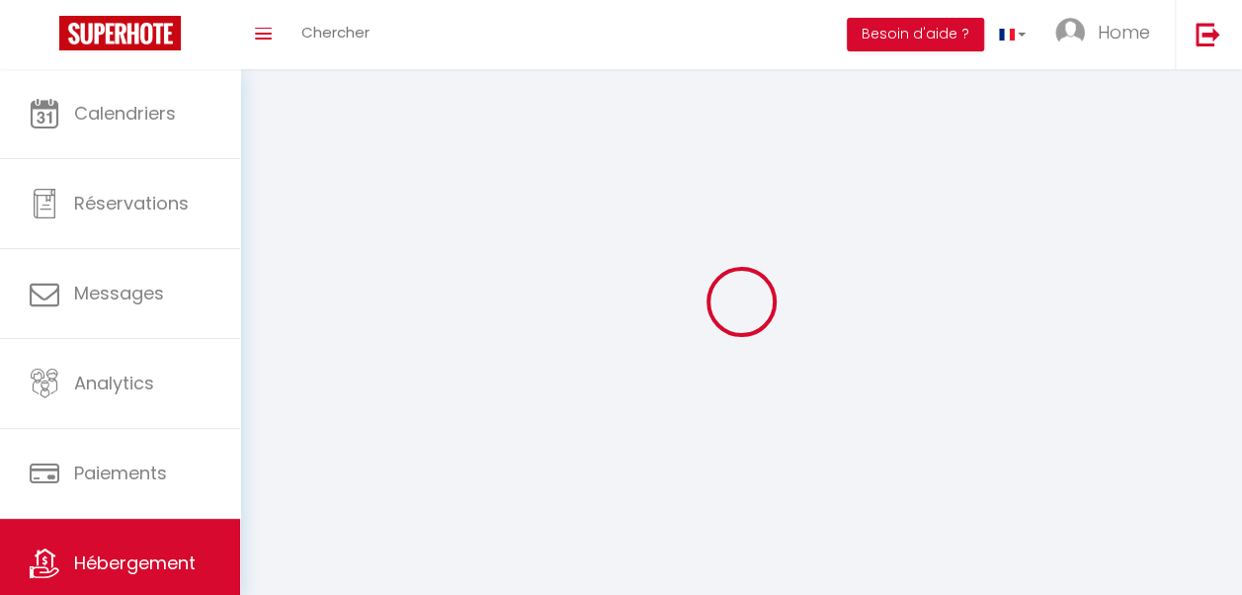
checkbox input "false"
select select
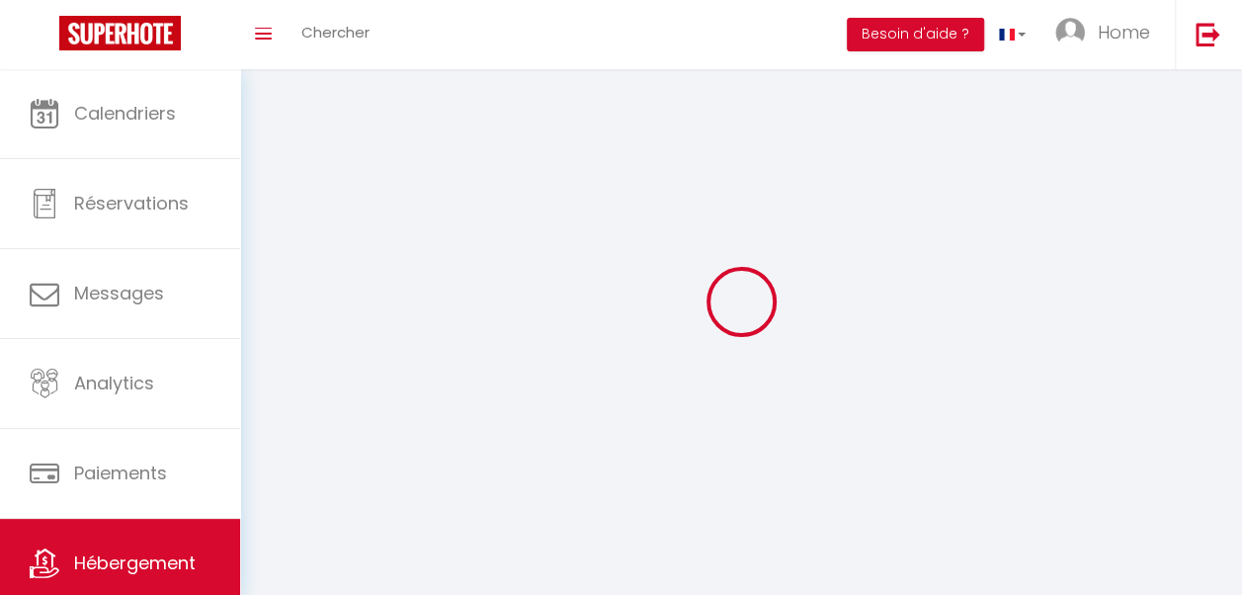
select select
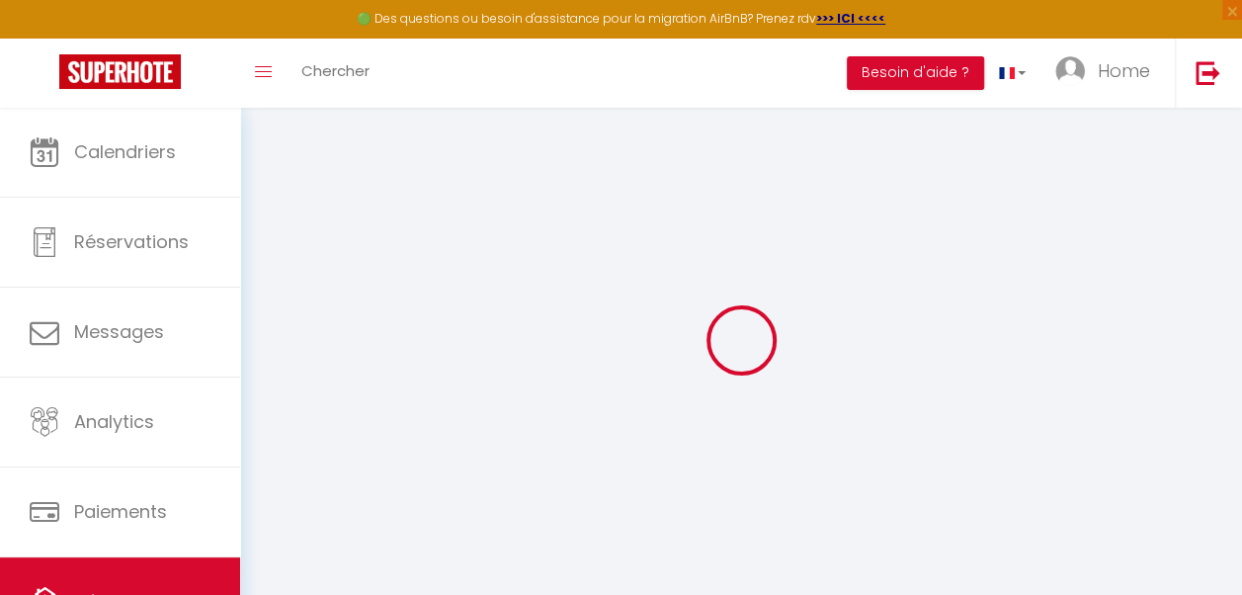
select select "+ 16 %"
select select "9183-611527384135798316"
select select
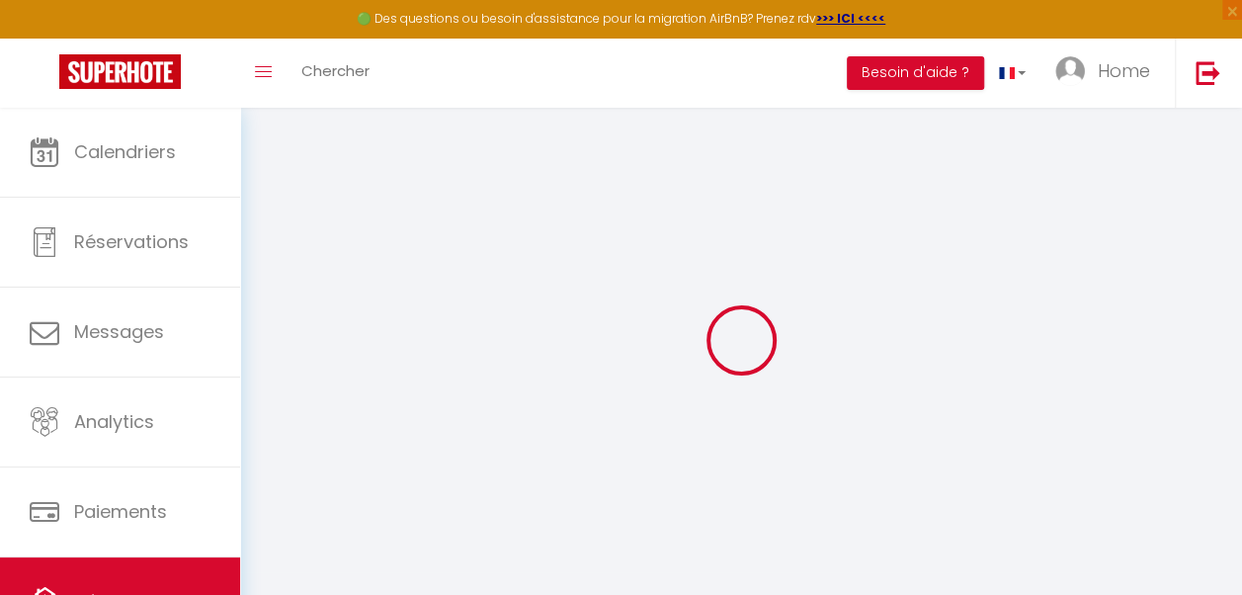
checkbox input "false"
select select "EUR"
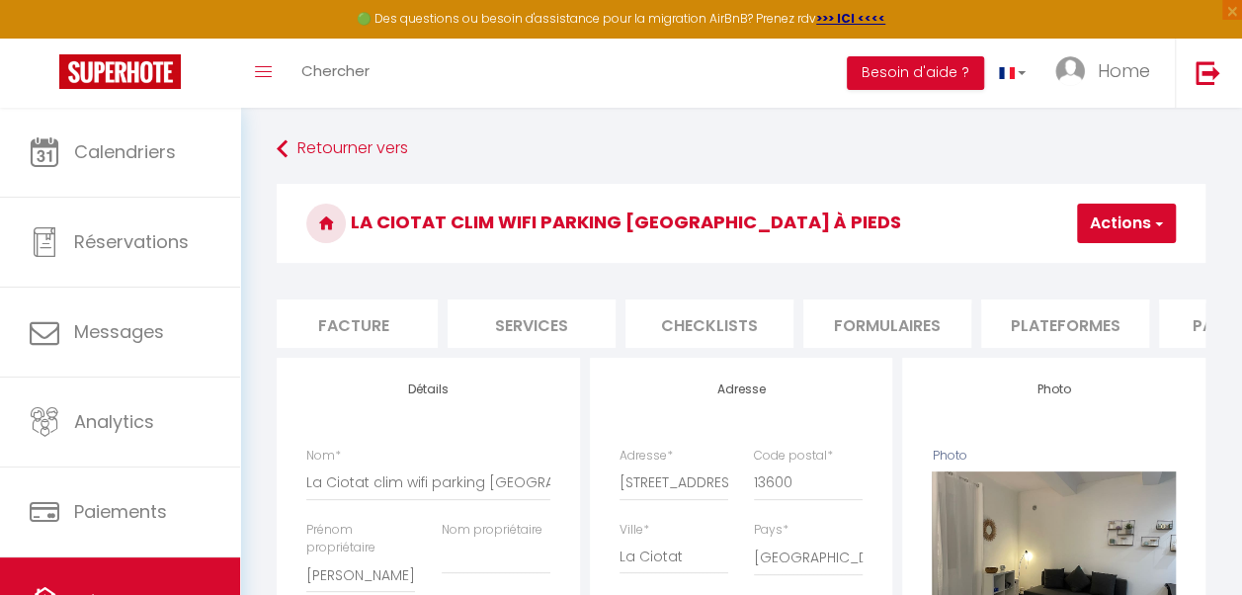
scroll to position [0, 364]
click at [1067, 315] on li "Plateformes" at bounding box center [1064, 323] width 168 height 48
select select
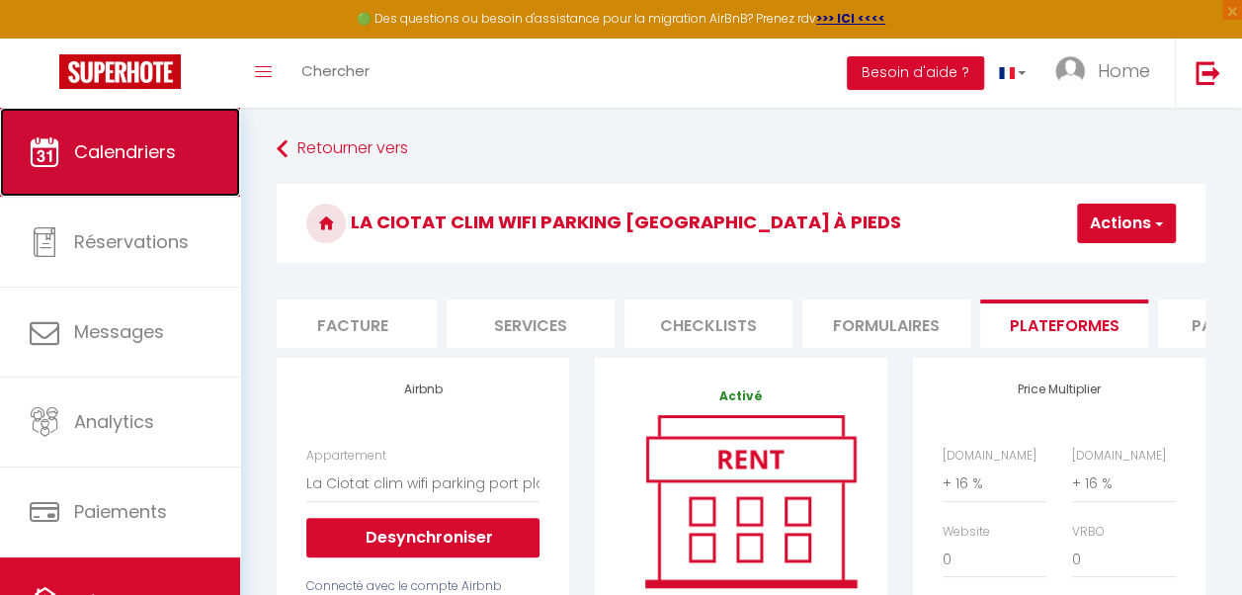
click at [112, 134] on link "Calendriers" at bounding box center [120, 152] width 240 height 89
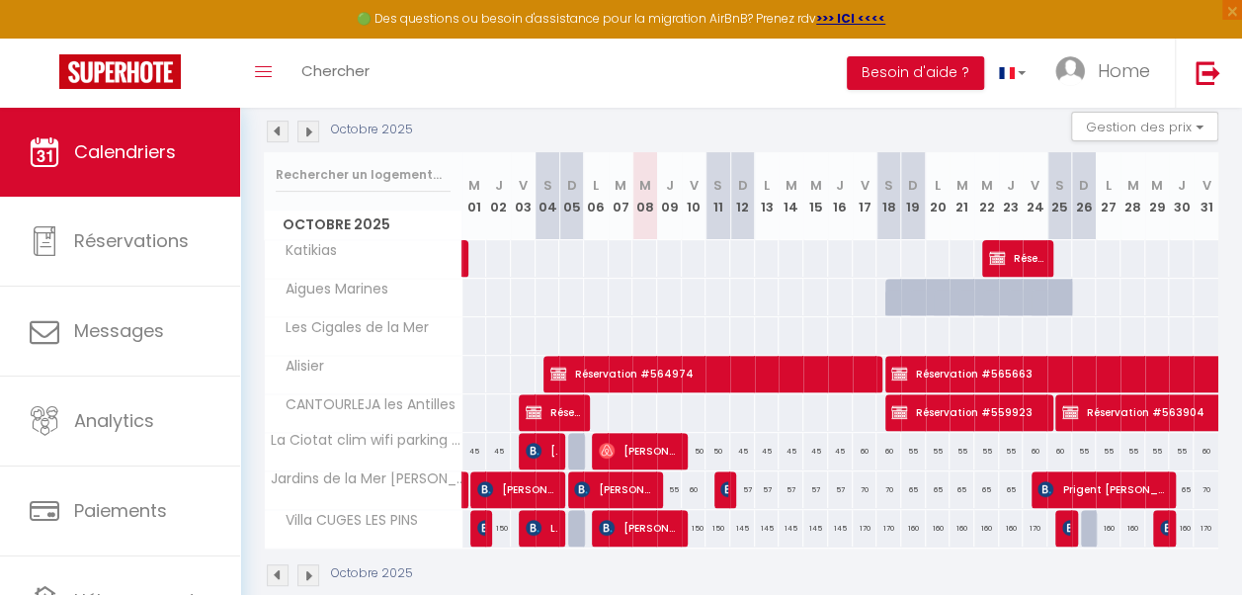
scroll to position [209, 0]
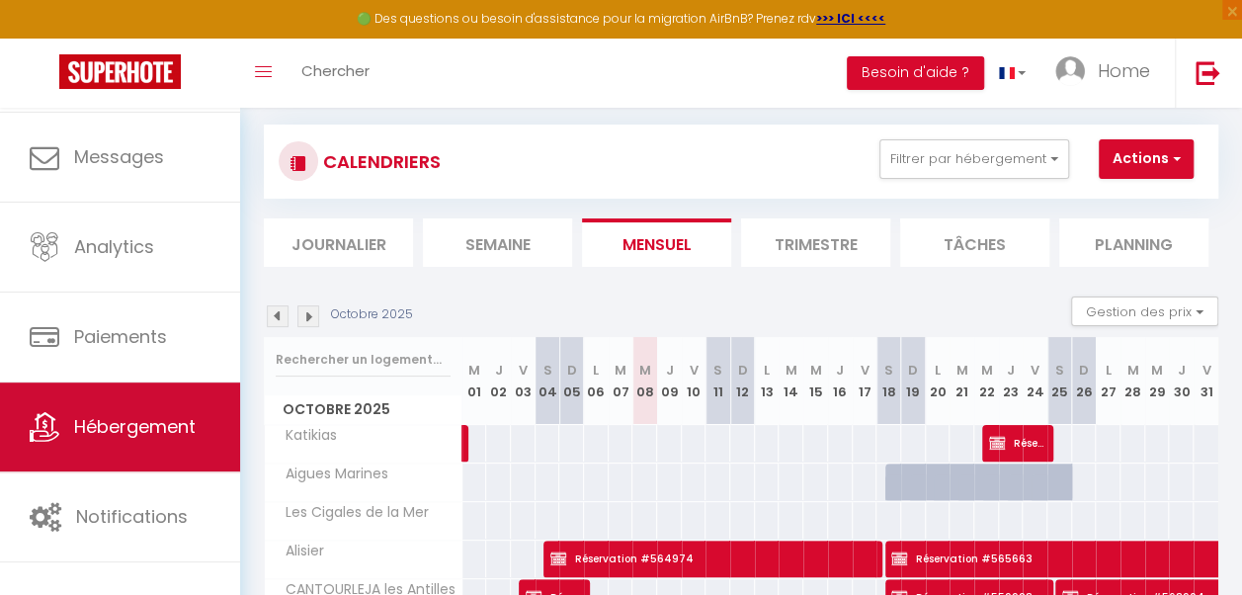
scroll to position [97, 0]
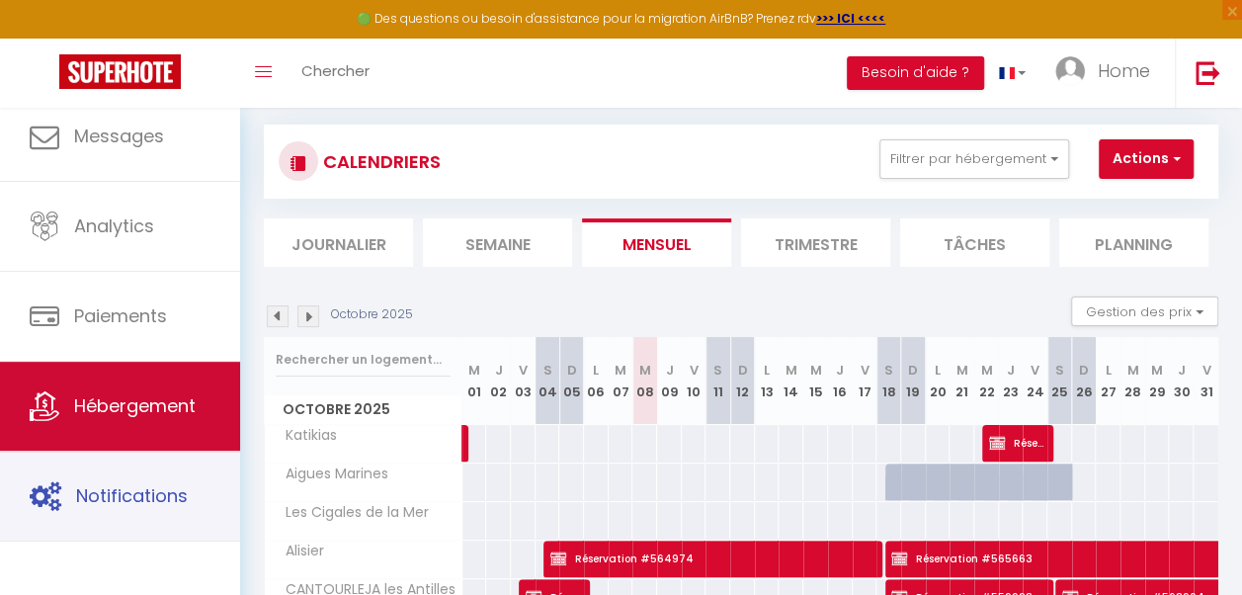
click at [162, 462] on link "Notifications" at bounding box center [120, 496] width 240 height 89
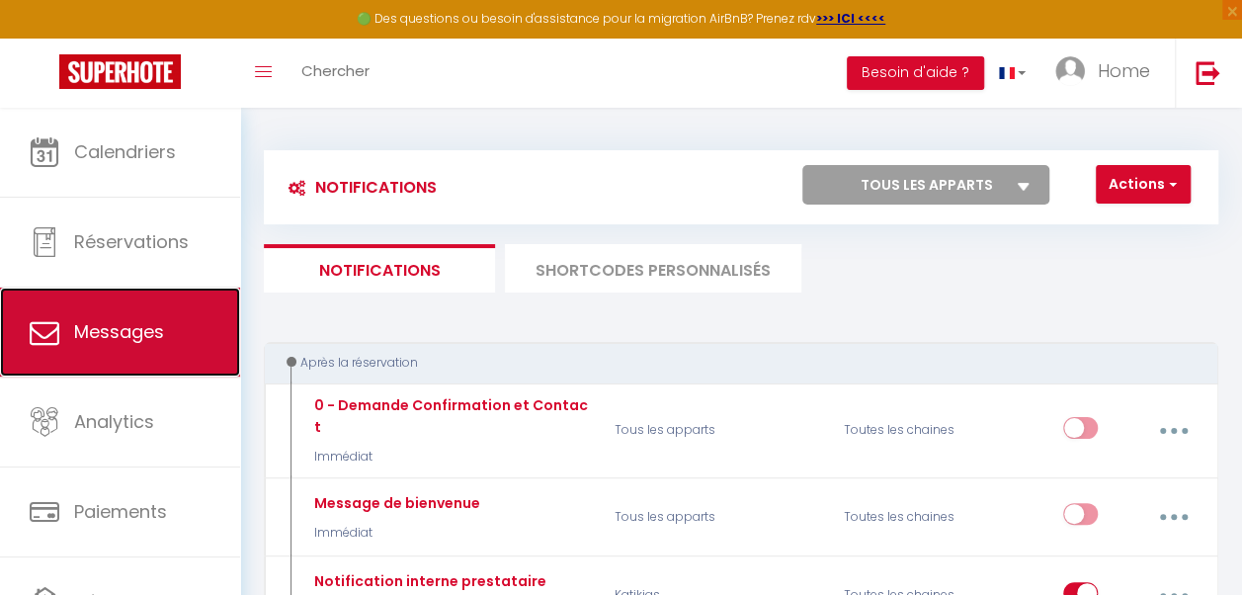
click at [176, 346] on link "Messages" at bounding box center [120, 332] width 240 height 89
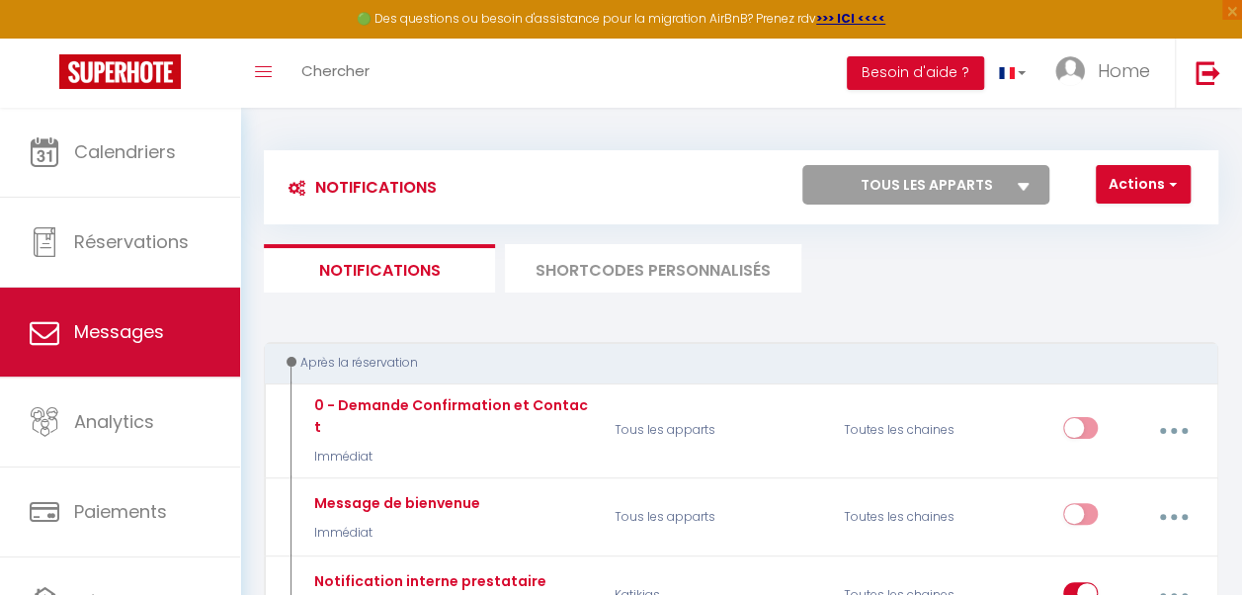
select select "message"
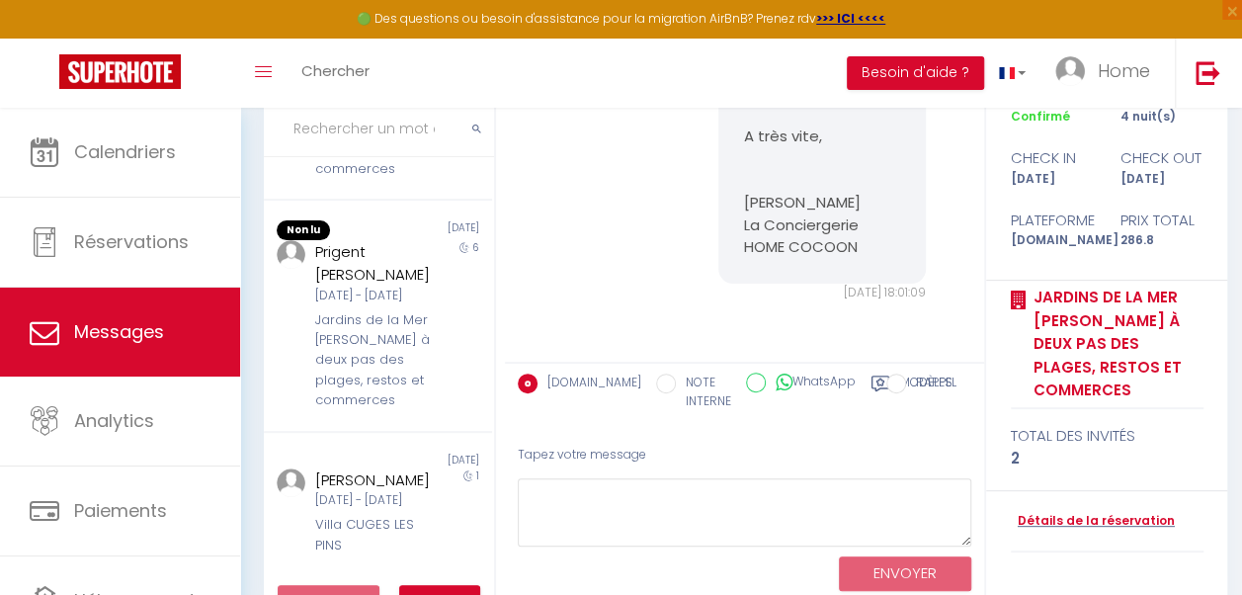
scroll to position [209, 0]
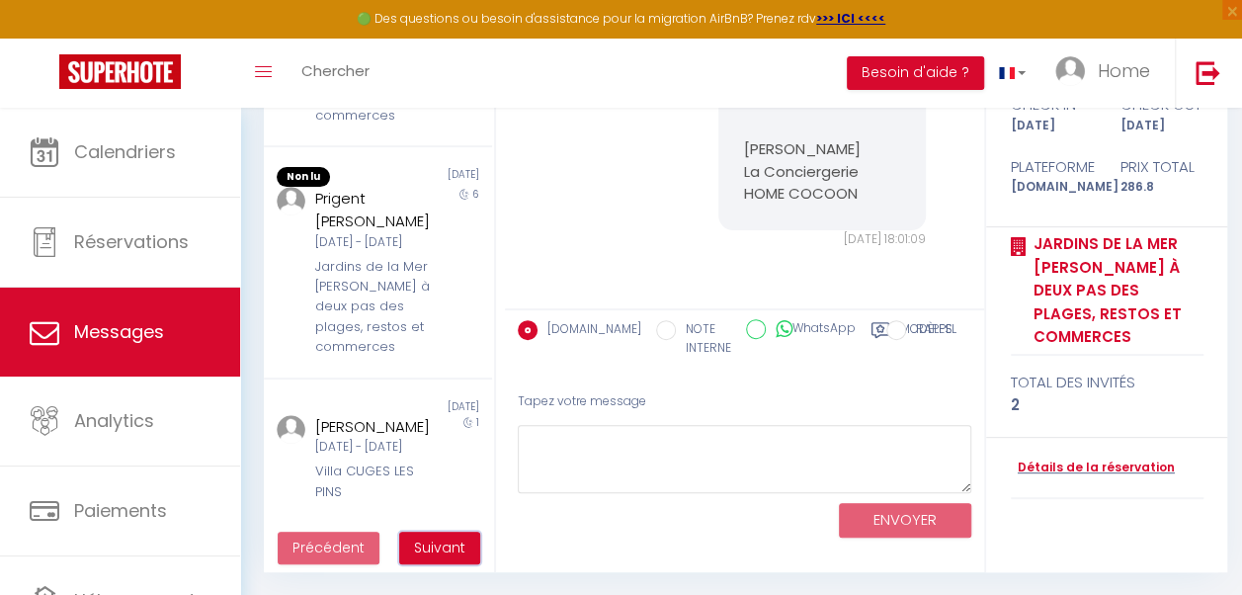
click at [436, 551] on span "Suivant" at bounding box center [439, 548] width 51 height 20
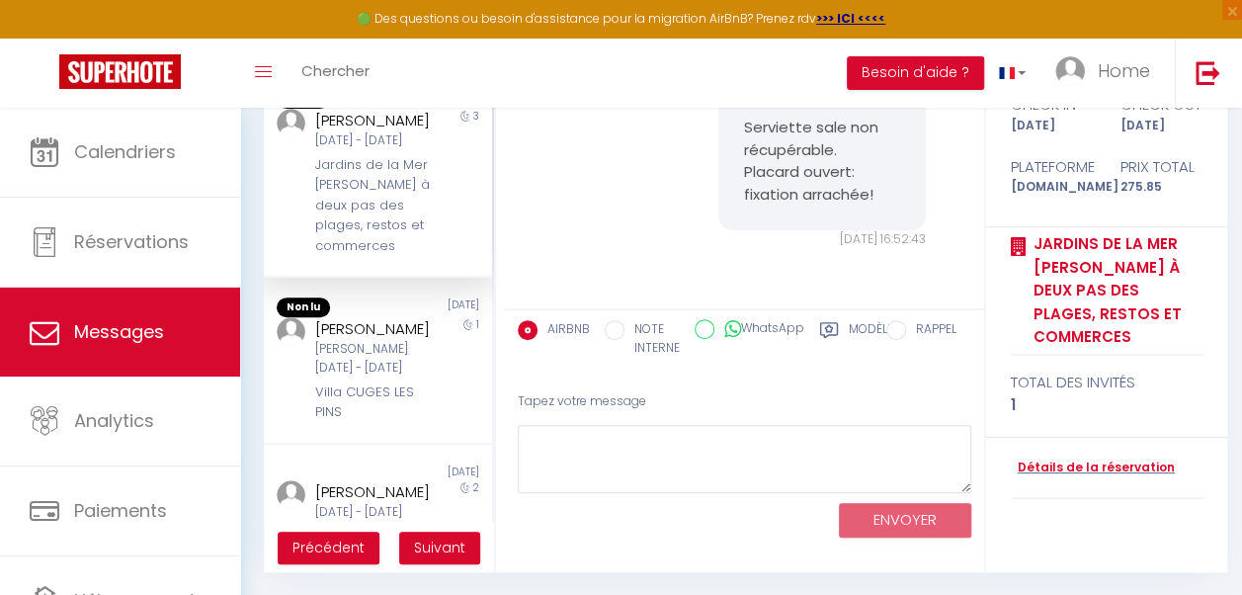
scroll to position [0, 0]
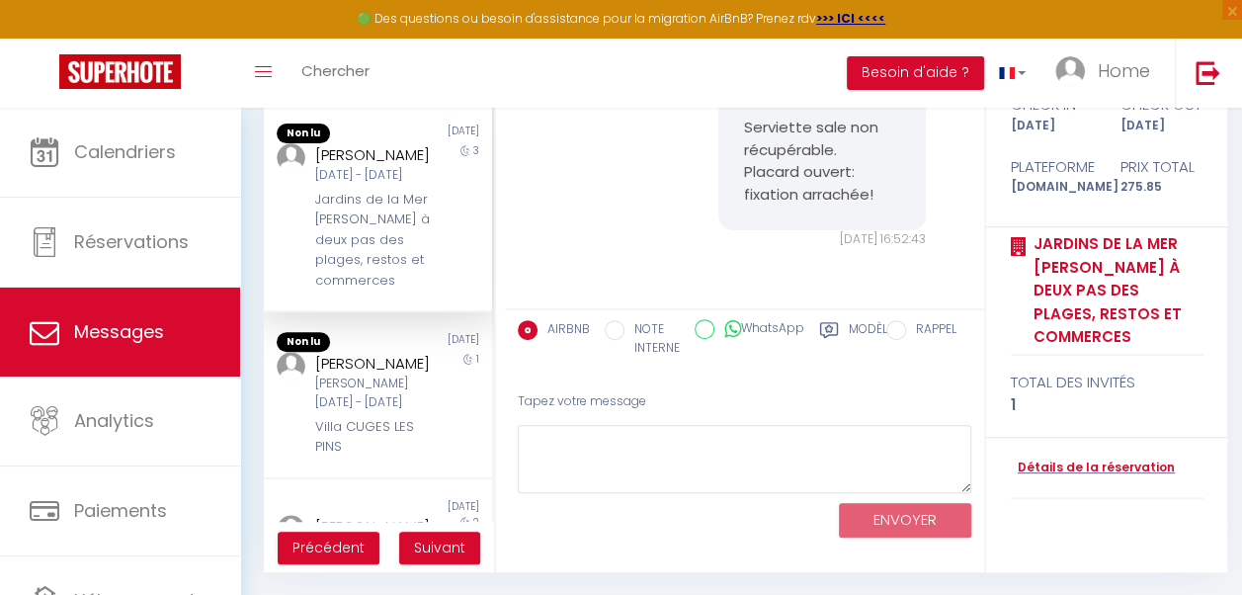
click at [388, 271] on div "Jardins de la Mer [PERSON_NAME] à deux pas des plages, restos et commerces" at bounding box center [375, 240] width 121 height 101
click at [352, 245] on div "Jardins de la Mer [PERSON_NAME] à deux pas des plages, restos et commerces" at bounding box center [375, 240] width 121 height 101
